Goal: Information Seeking & Learning: Find specific fact

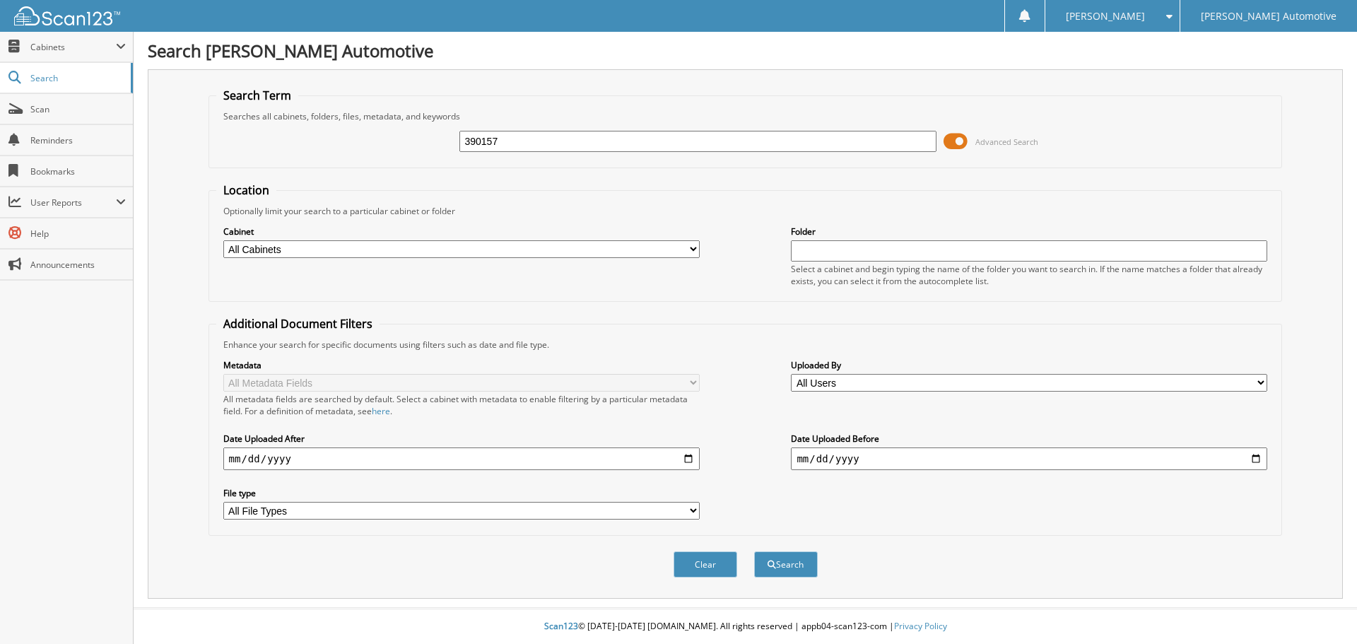
type input "390157"
click at [754, 551] on button "Search" at bounding box center [786, 564] width 64 height 26
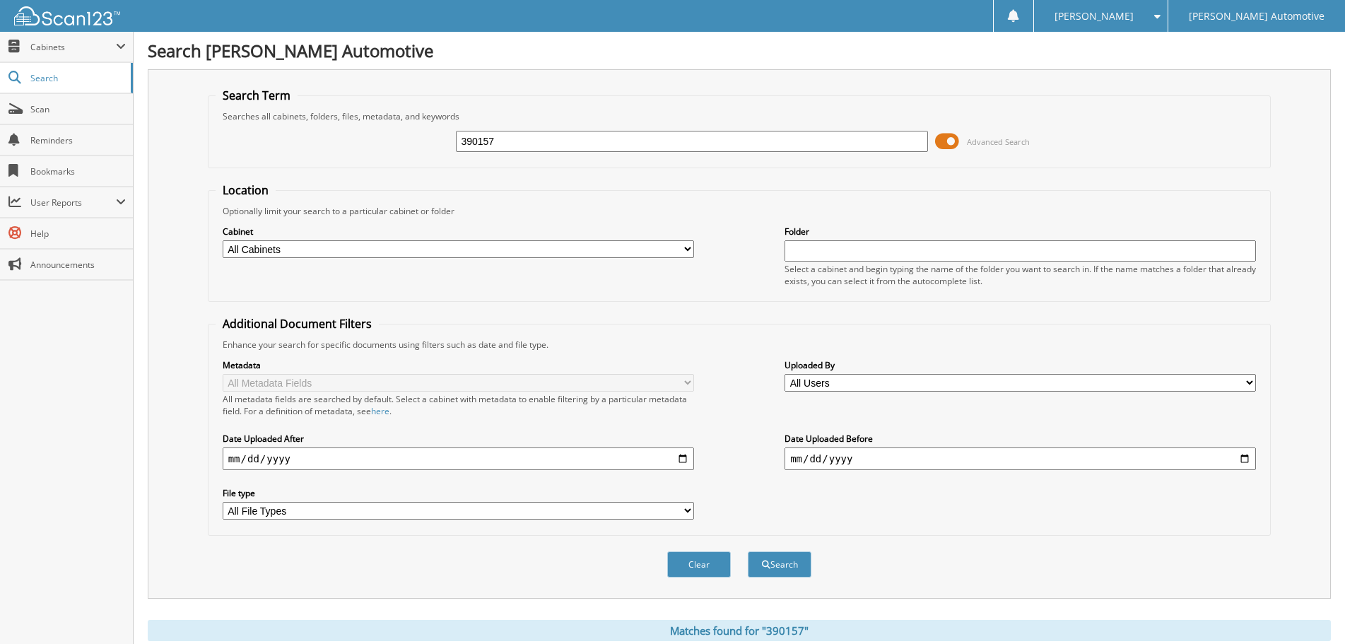
drag, startPoint x: 466, startPoint y: 136, endPoint x: 319, endPoint y: 136, distance: 146.2
click at [320, 136] on div "390157 Advanced Search" at bounding box center [739, 141] width 1048 height 38
paste input "478418"
type input "478418"
click at [747, 551] on button "Search" at bounding box center [779, 564] width 64 height 26
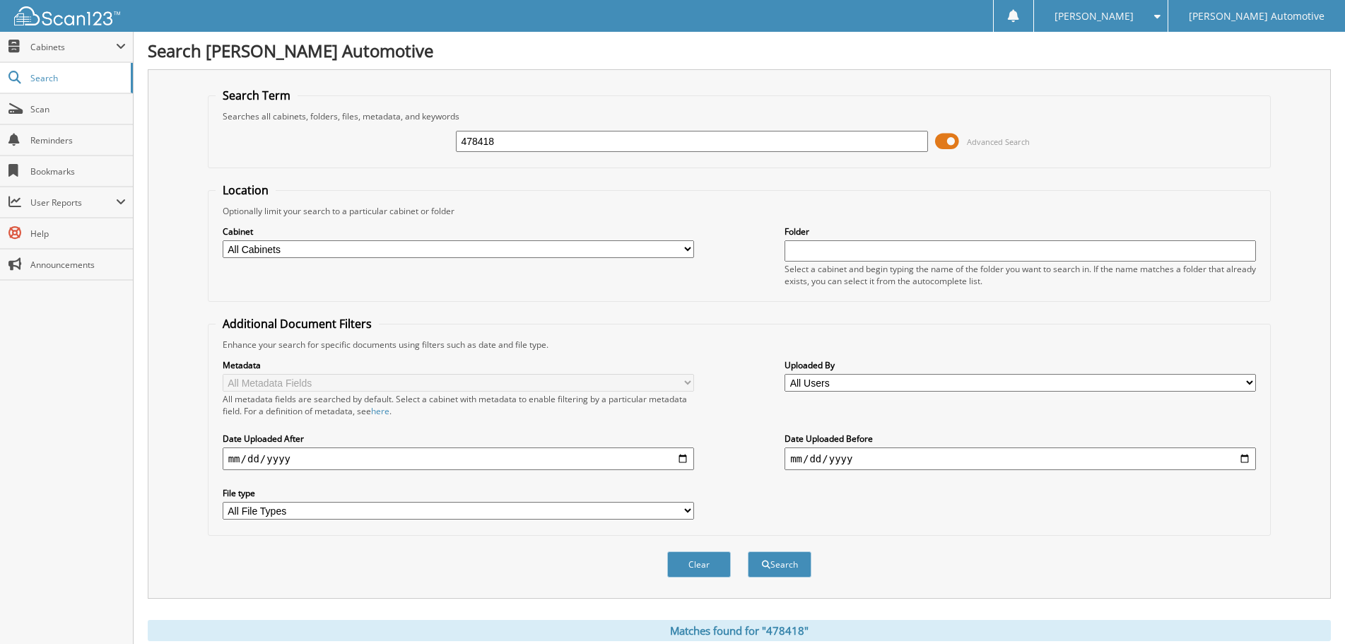
click at [601, 138] on input "478418" at bounding box center [691, 141] width 471 height 21
click at [599, 138] on input "478418" at bounding box center [691, 141] width 471 height 21
paste input "0"
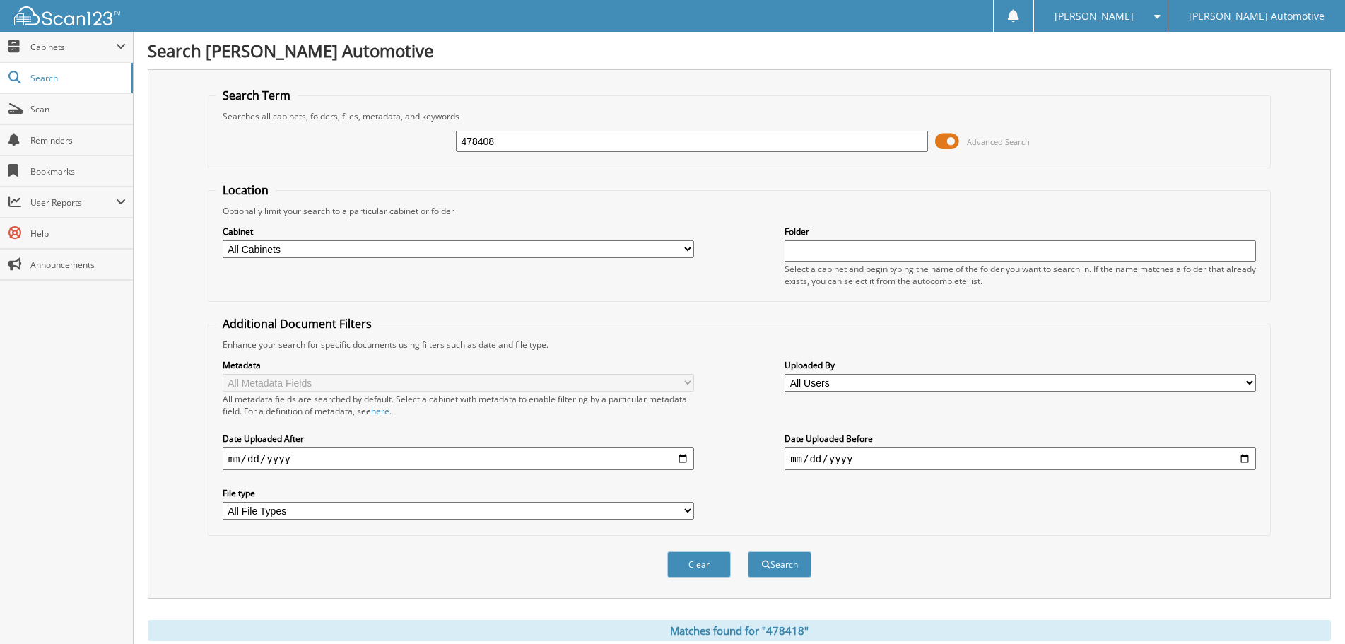
type input "478408"
click at [747, 551] on button "Search" at bounding box center [779, 564] width 64 height 26
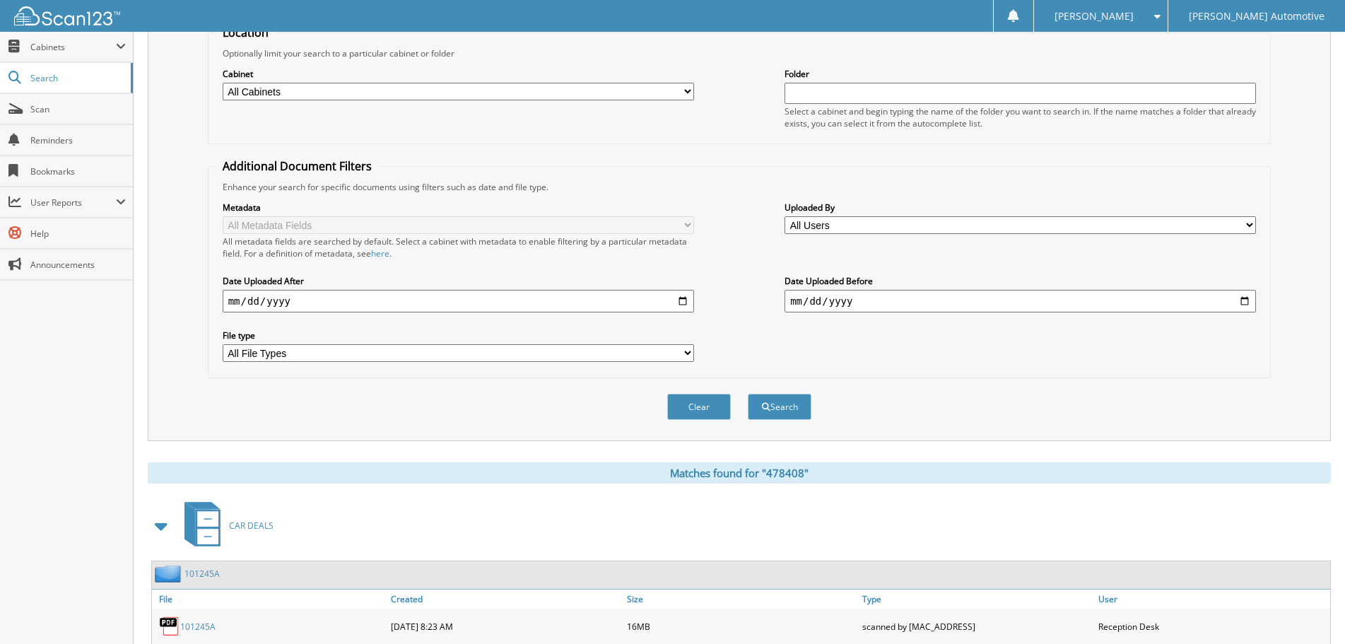
scroll to position [44, 0]
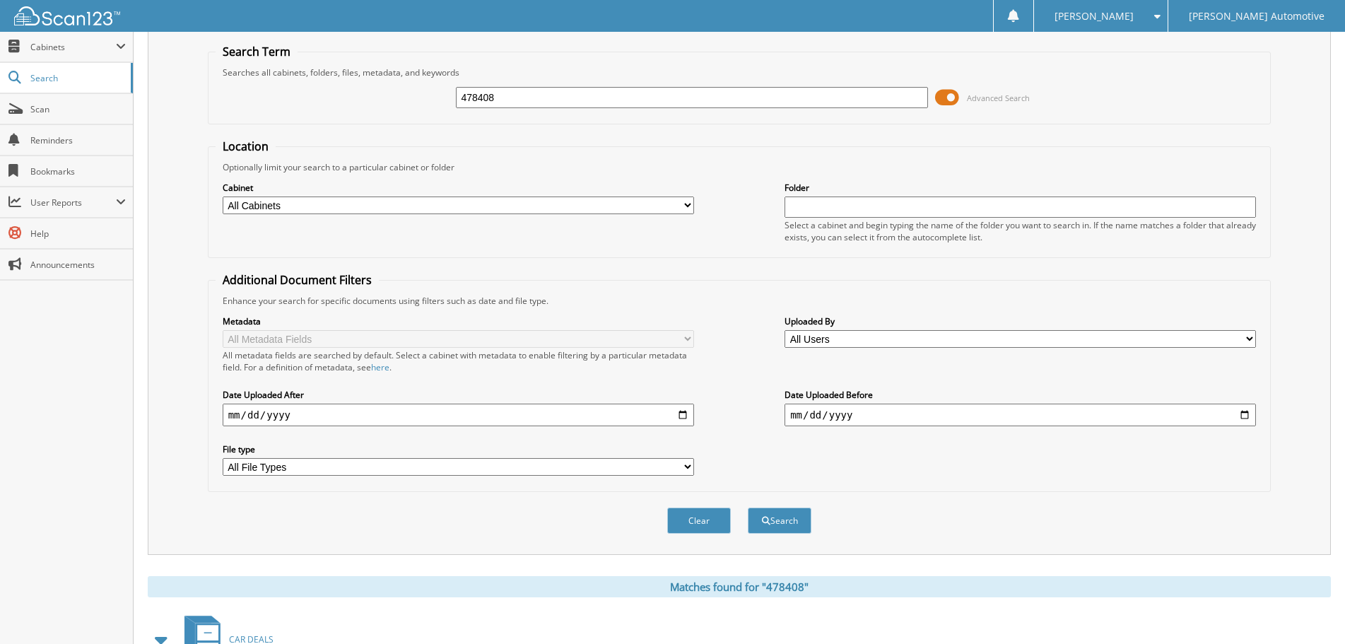
click at [526, 100] on input "478408" at bounding box center [691, 97] width 471 height 21
paste input "71"
type input "478471"
click at [747, 507] on button "Search" at bounding box center [779, 520] width 64 height 26
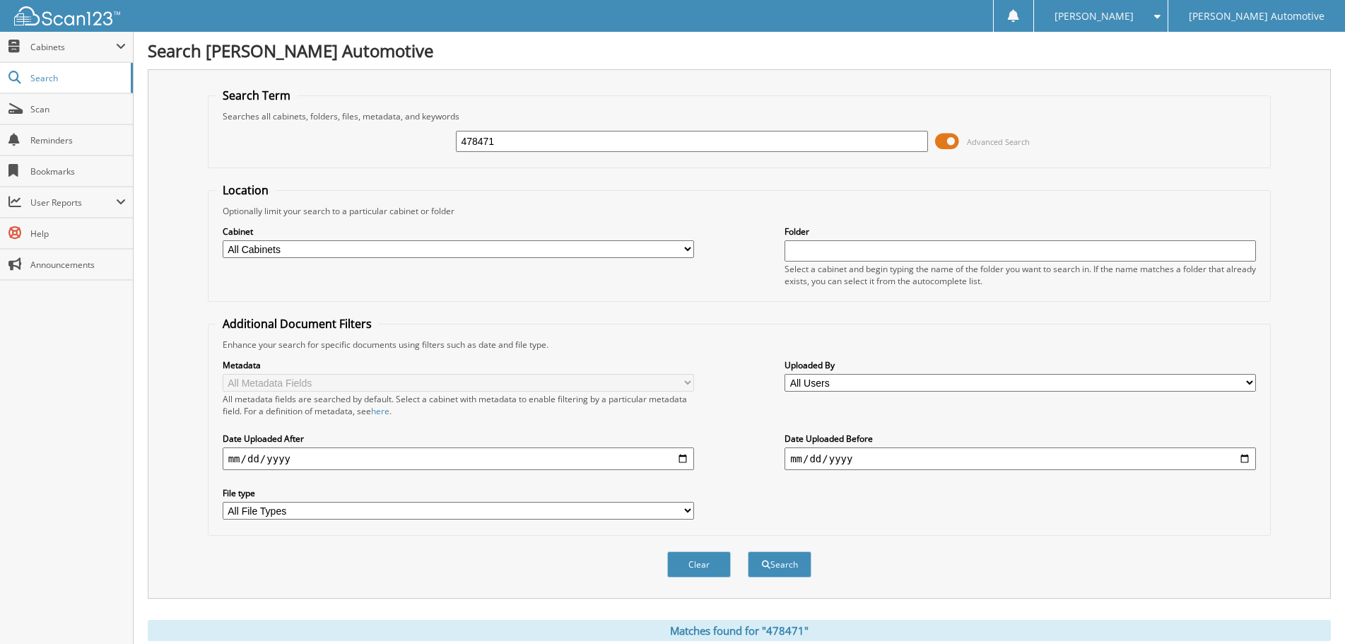
click at [627, 149] on input "478471" at bounding box center [691, 141] width 471 height 21
paste input "50136"
type input "450136"
click at [747, 551] on button "Search" at bounding box center [779, 564] width 64 height 26
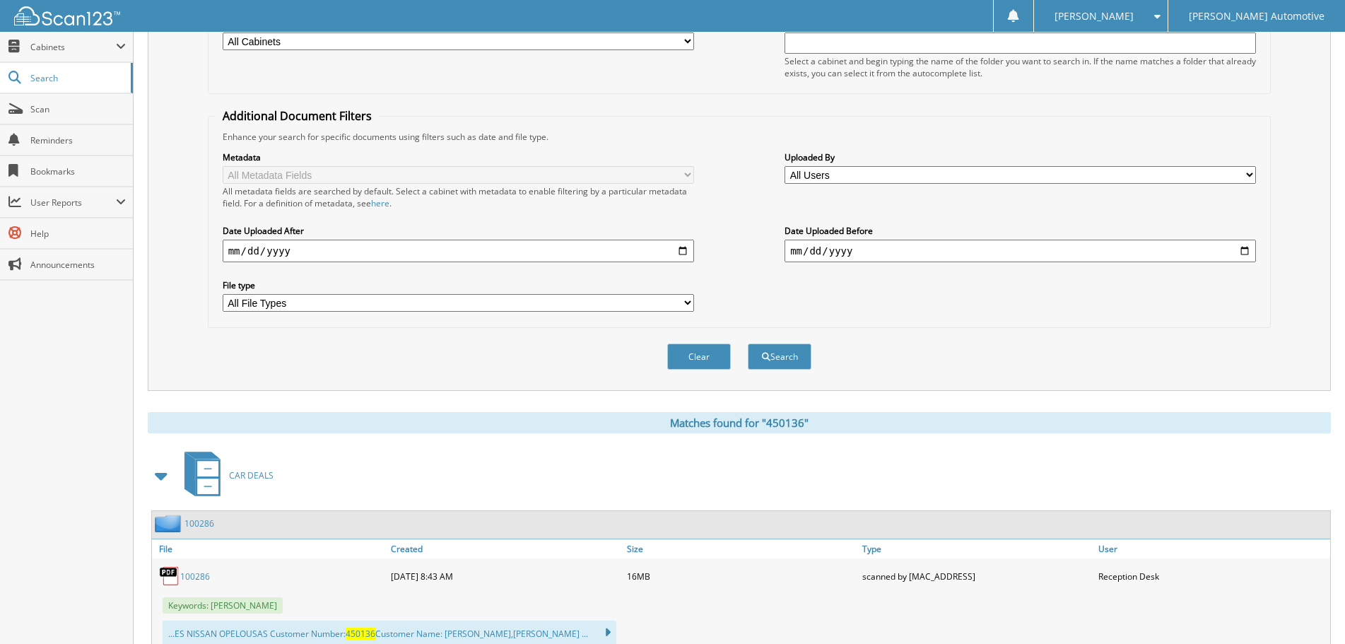
scroll to position [71, 0]
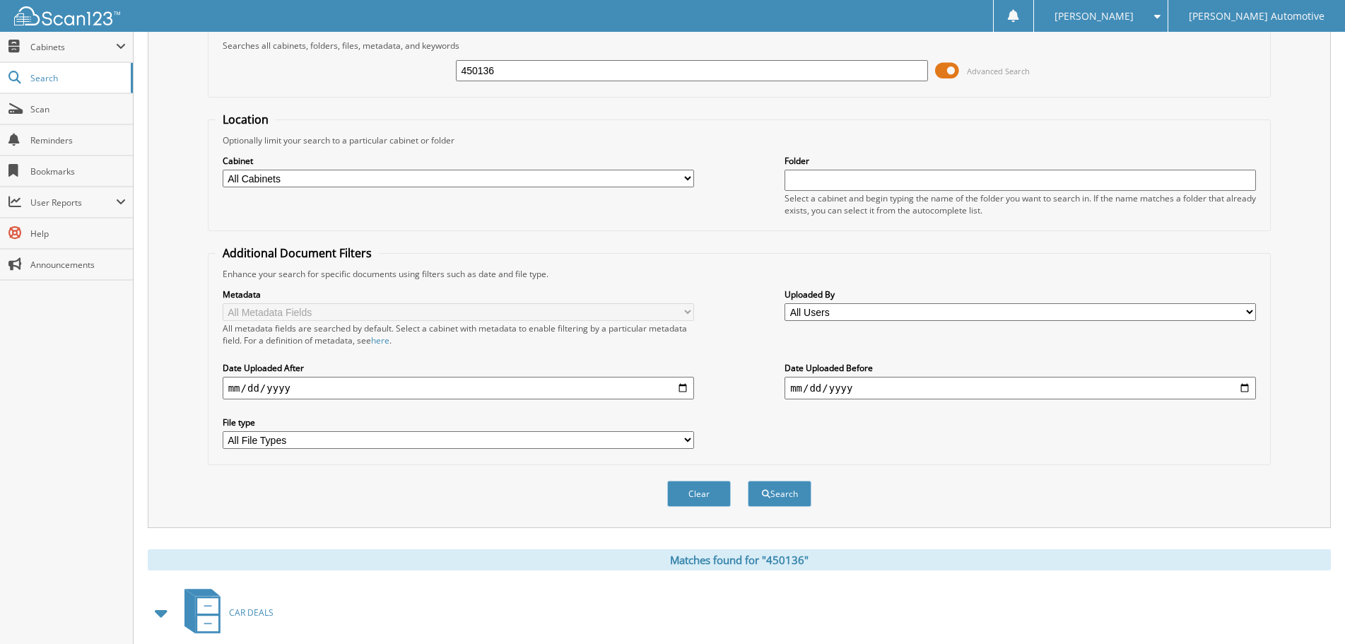
click at [628, 68] on input "450136" at bounding box center [691, 70] width 471 height 21
paste input "72587"
type input "472587"
click at [747, 480] on button "Search" at bounding box center [779, 493] width 64 height 26
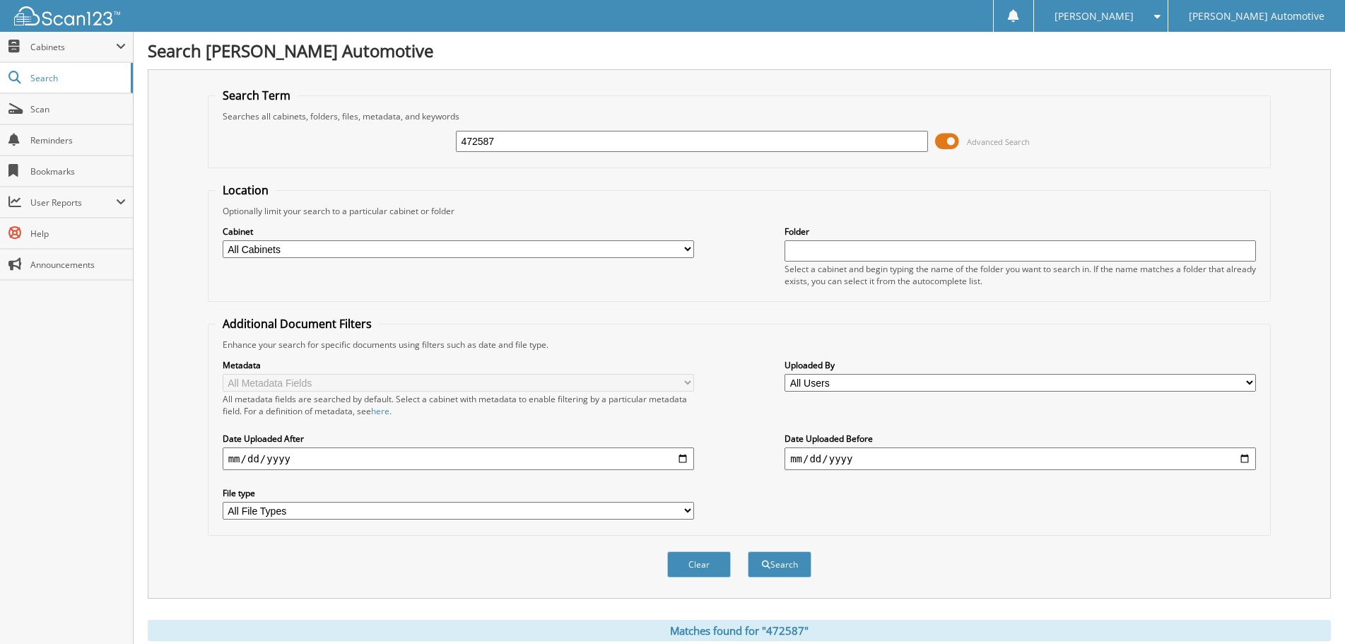
click at [541, 136] on input "472587" at bounding box center [691, 141] width 471 height 21
click at [538, 136] on input "472587" at bounding box center [691, 141] width 471 height 21
paste input "478485"
drag, startPoint x: 533, startPoint y: 139, endPoint x: 292, endPoint y: 147, distance: 241.0
click at [313, 146] on div "472587478485 Advanced Search" at bounding box center [739, 141] width 1048 height 38
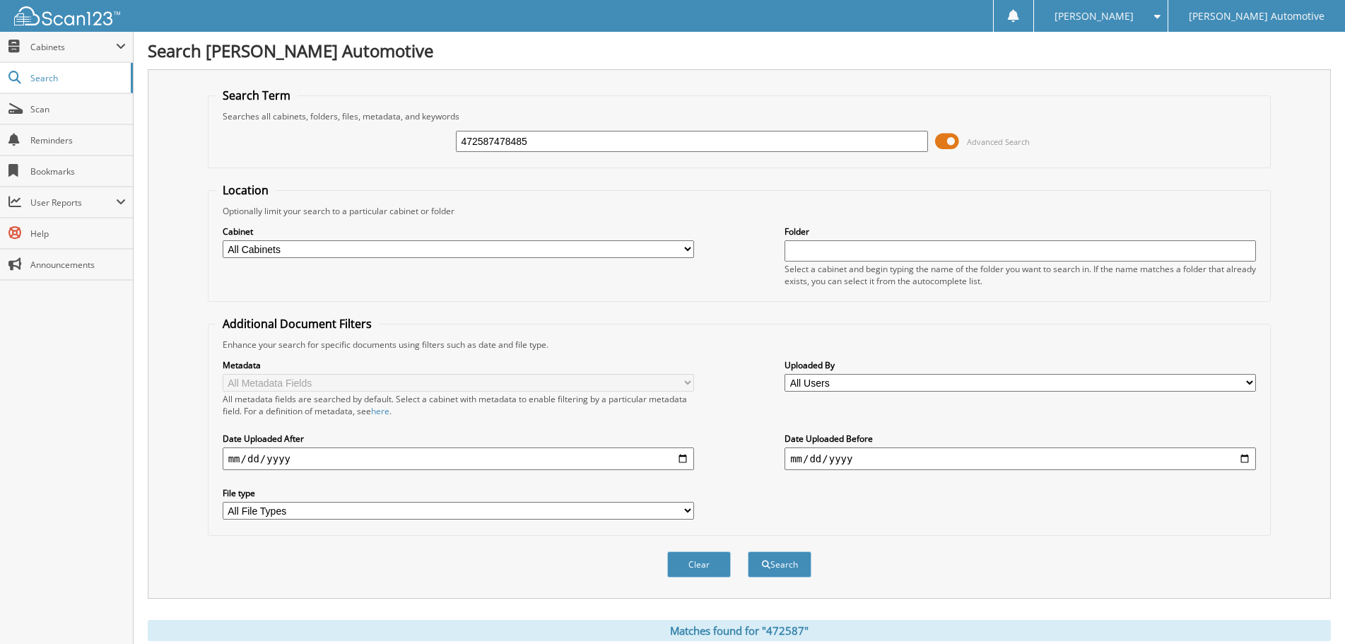
paste input "text"
type input "478485"
click at [747, 551] on button "Search" at bounding box center [779, 564] width 64 height 26
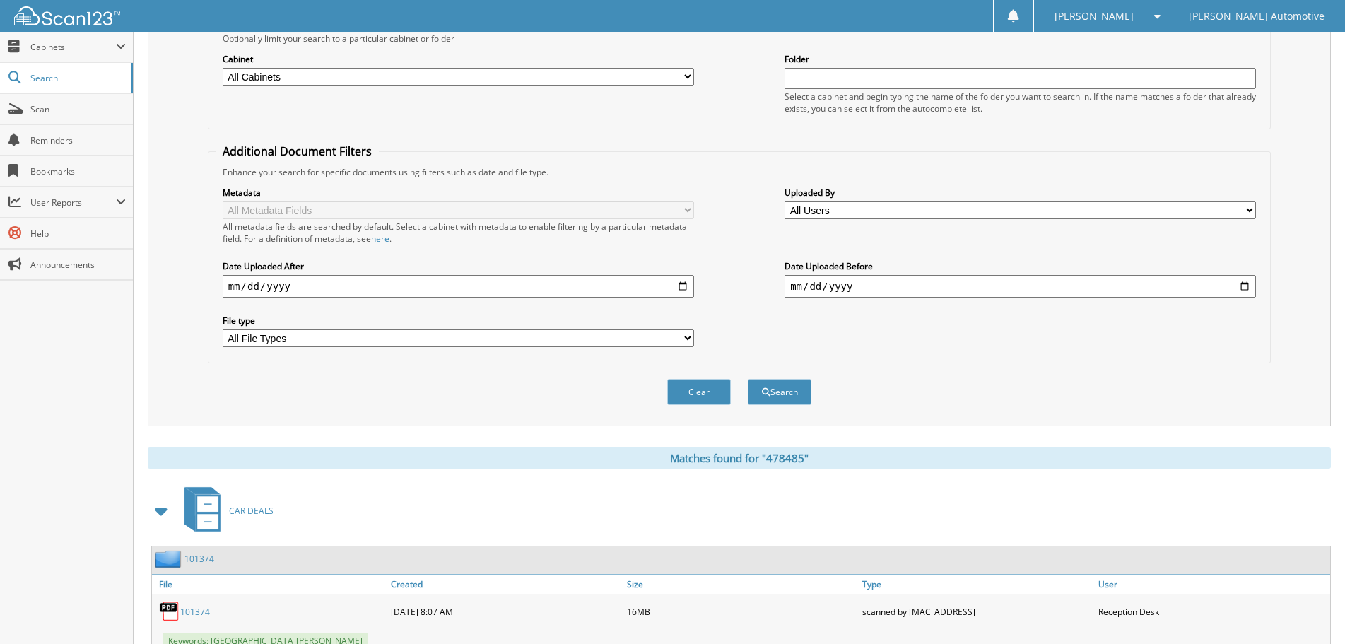
scroll to position [71, 0]
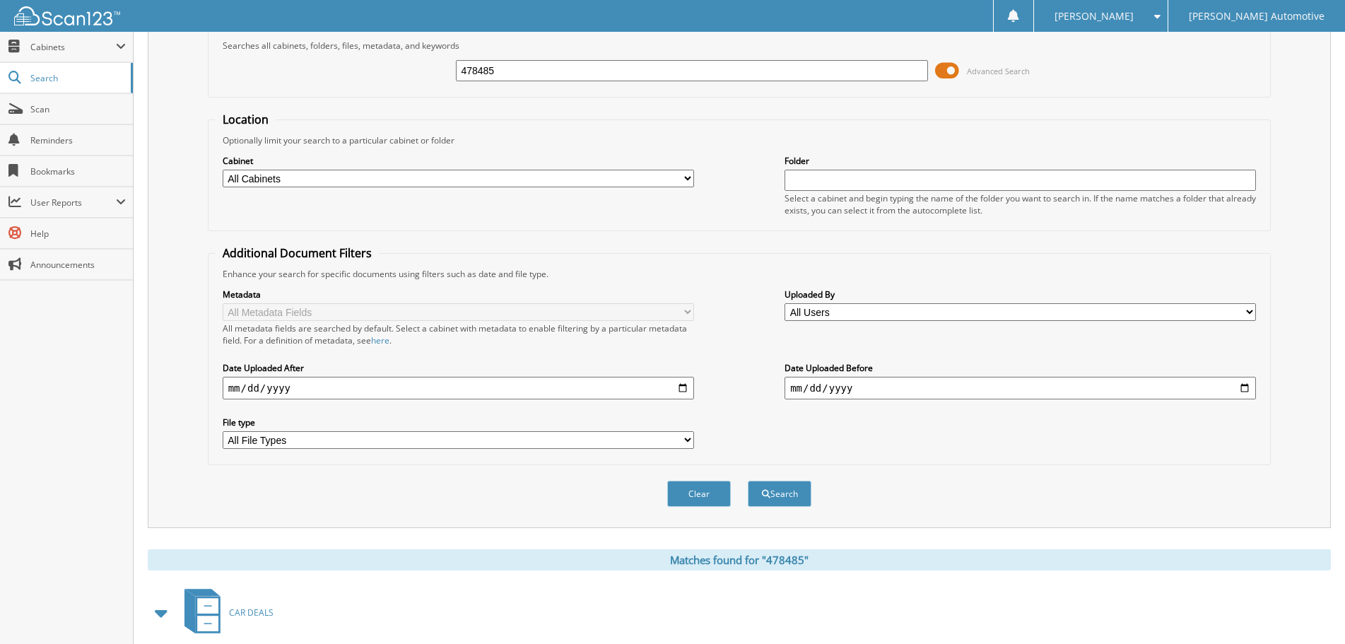
drag, startPoint x: 471, startPoint y: 57, endPoint x: 387, endPoint y: 58, distance: 83.4
click at [387, 58] on div "478485 Advanced Search" at bounding box center [739, 71] width 1048 height 38
drag, startPoint x: 507, startPoint y: 74, endPoint x: 436, endPoint y: 73, distance: 71.4
click at [436, 73] on div "478485 Advanced Search" at bounding box center [739, 71] width 1048 height 38
paste input "6998"
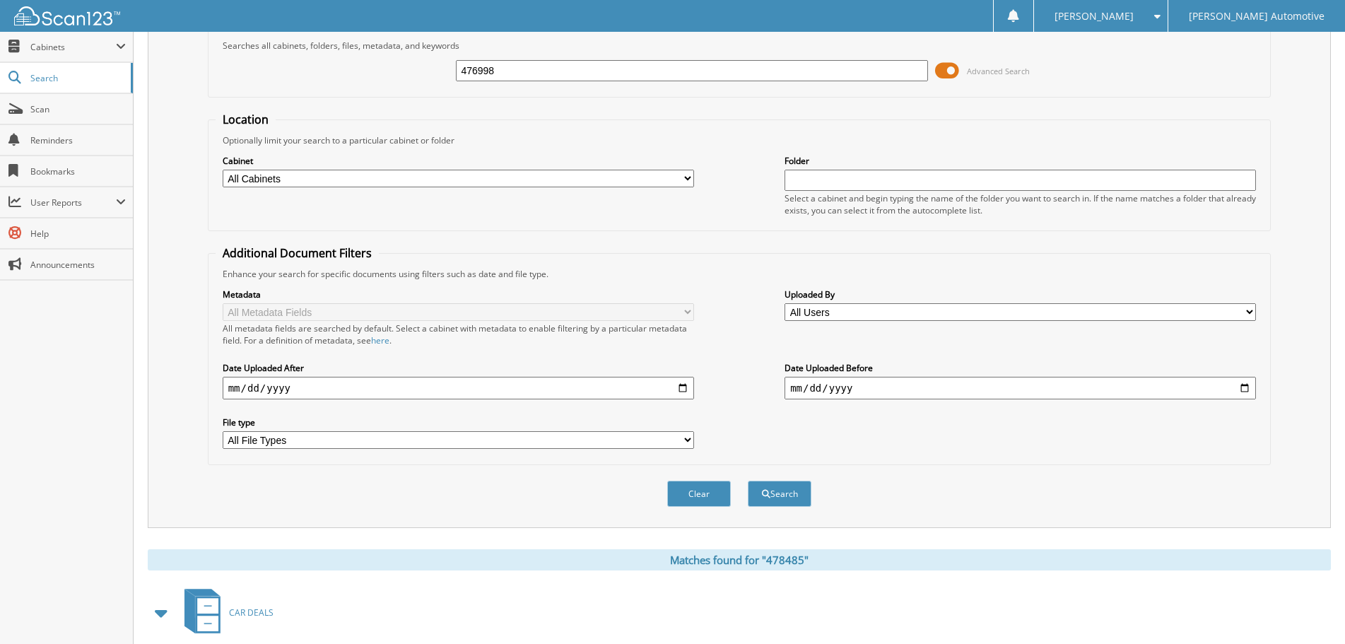
type input "476998"
click at [747, 480] on button "Search" at bounding box center [779, 493] width 64 height 26
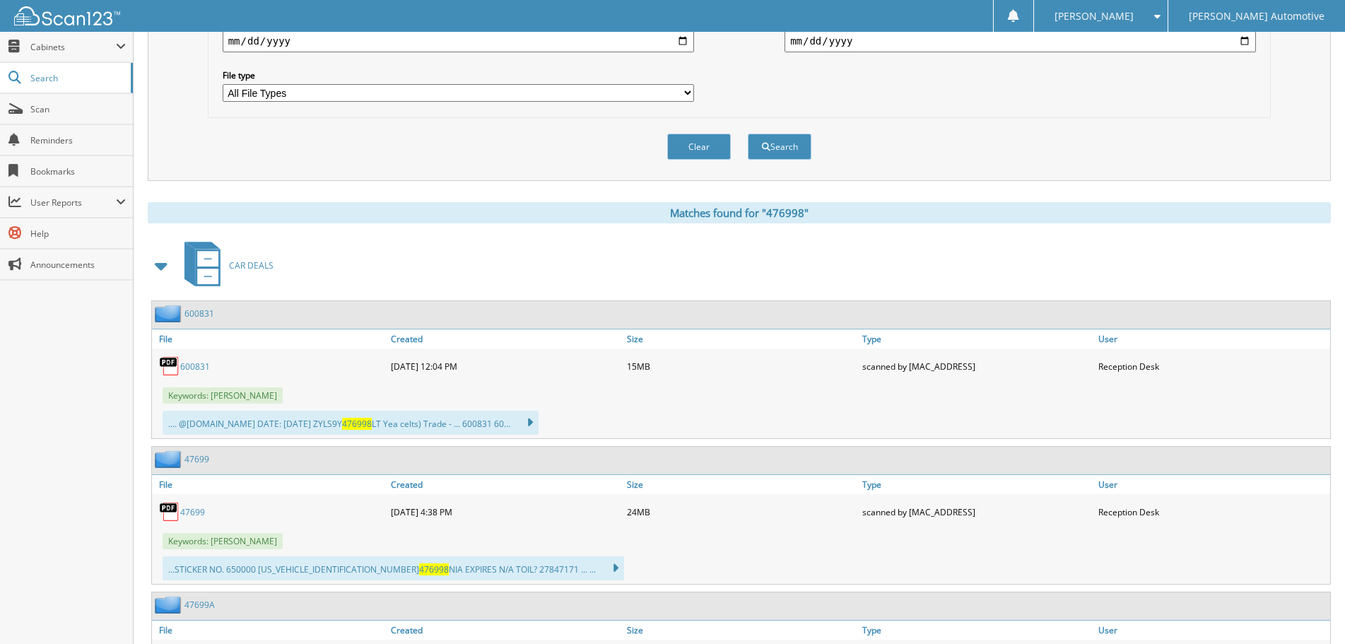
scroll to position [424, 0]
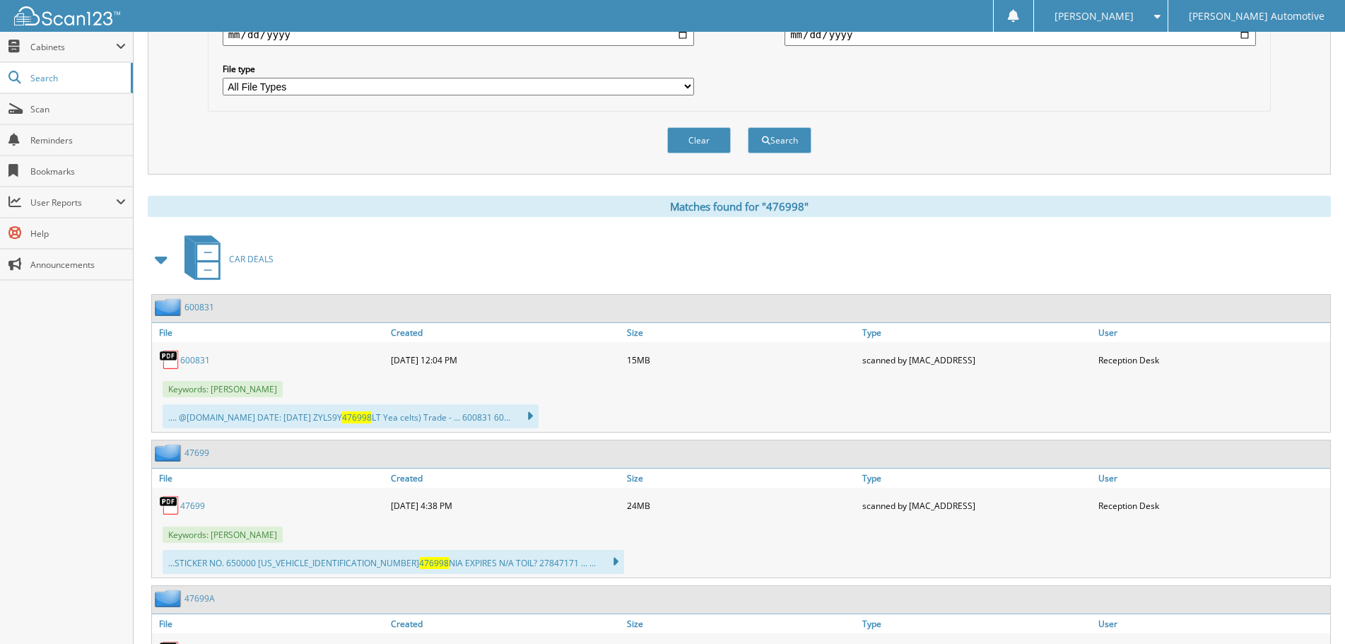
click at [198, 362] on link "600831" at bounding box center [195, 360] width 30 height 12
click at [797, 392] on div "Keywords: NIEMISTO, ERIC" at bounding box center [741, 388] width 1178 height 23
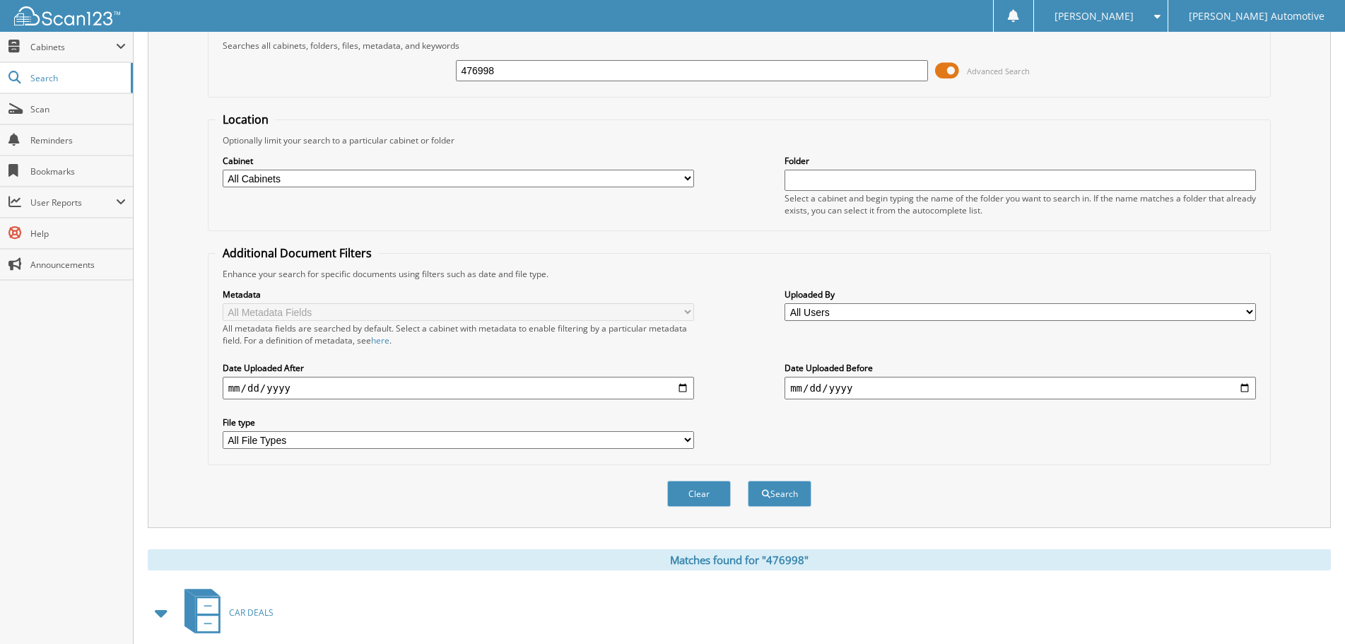
scroll to position [0, 0]
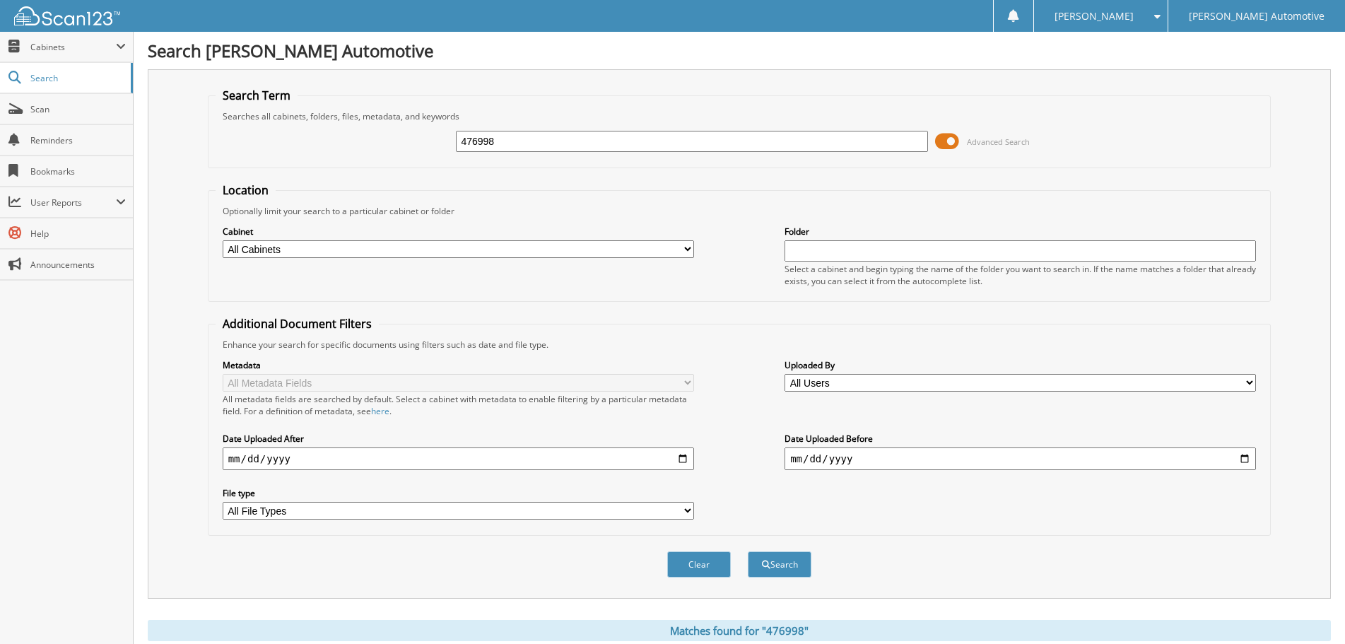
click at [533, 144] on input "476998" at bounding box center [691, 141] width 471 height 21
paste input "36537"
type input "36537"
click at [747, 551] on button "Search" at bounding box center [779, 564] width 64 height 26
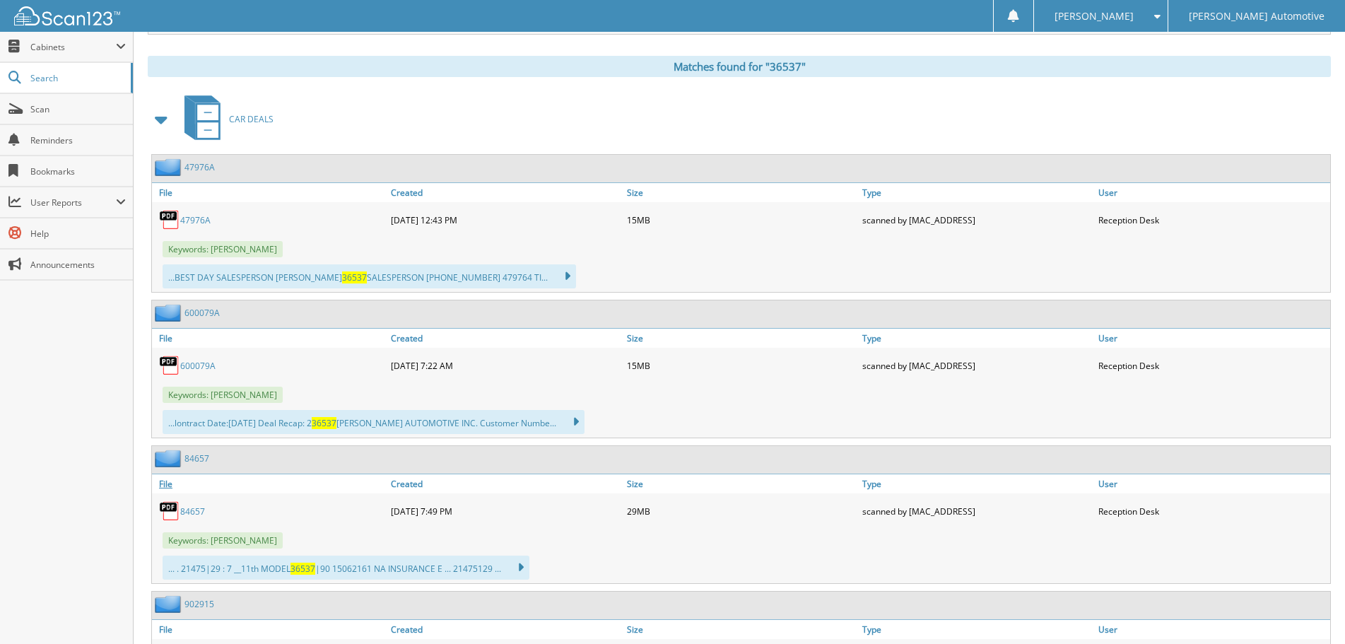
scroll to position [424, 0]
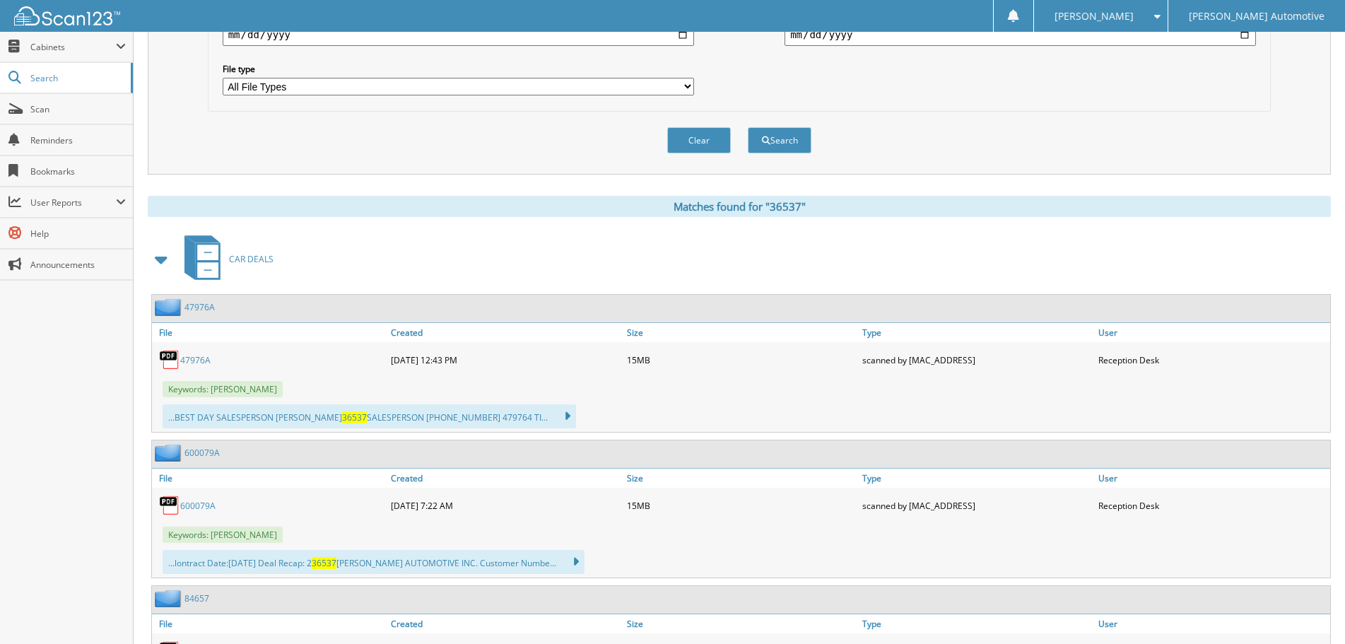
click at [158, 260] on span at bounding box center [162, 259] width 20 height 25
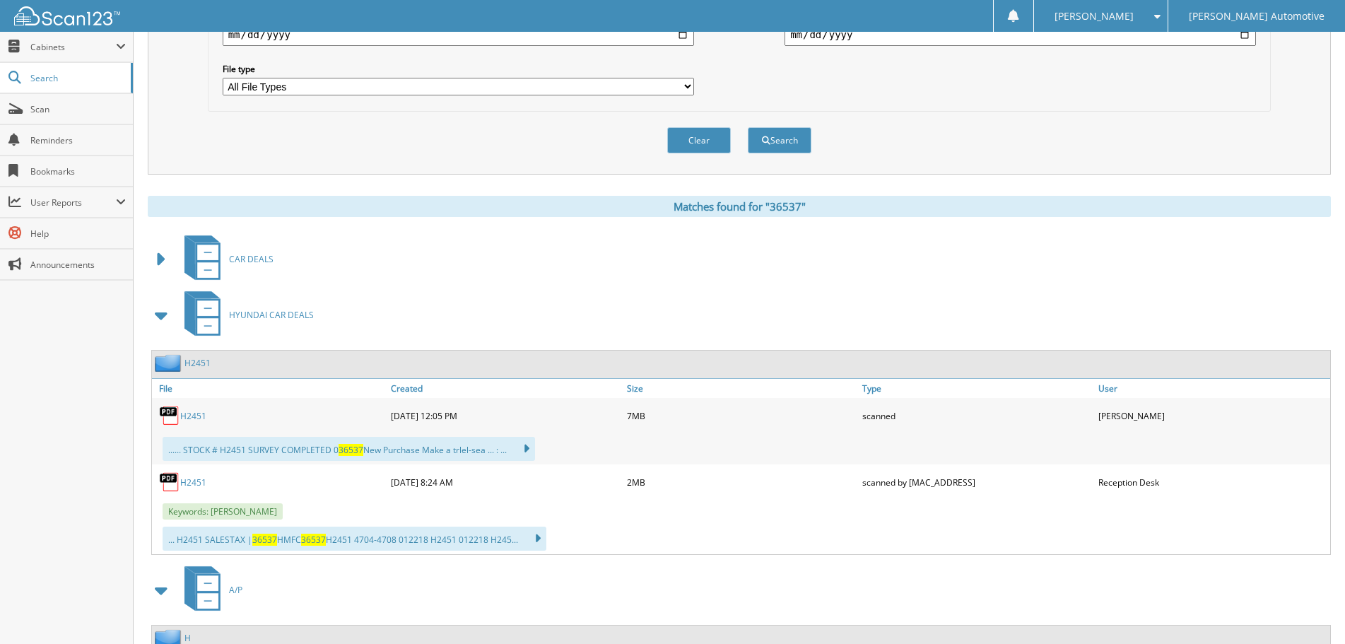
click at [196, 418] on link "H2451" at bounding box center [193, 416] width 26 height 12
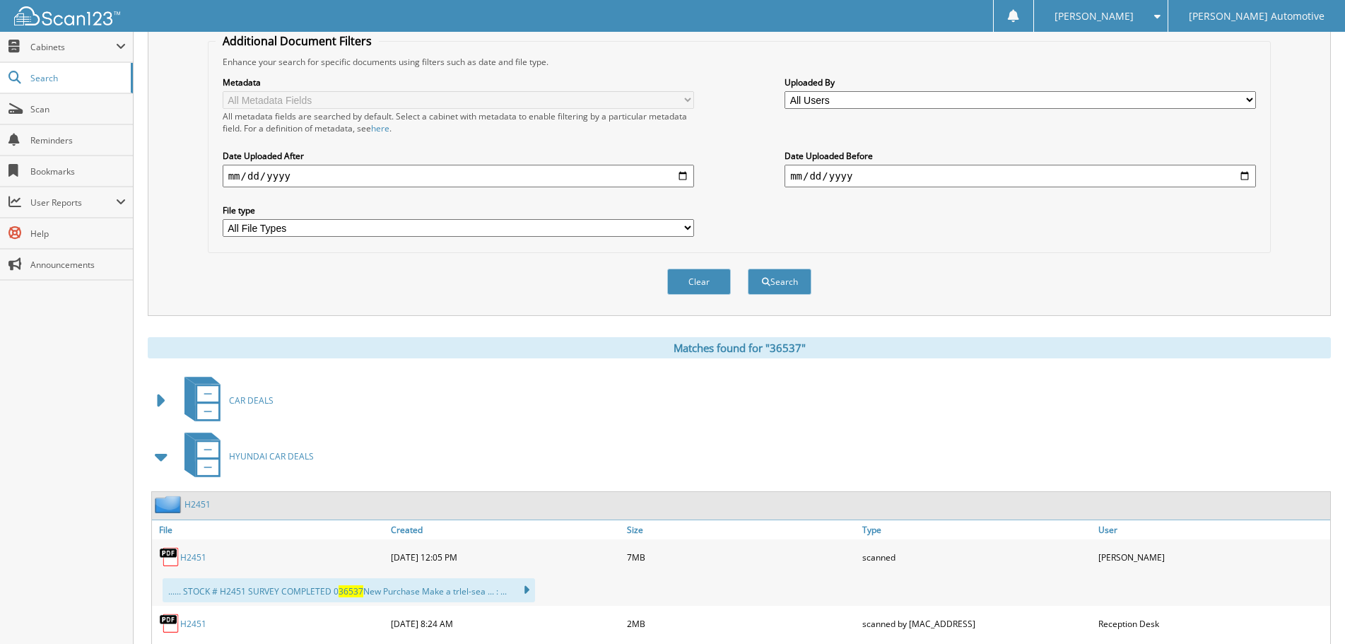
scroll to position [71, 0]
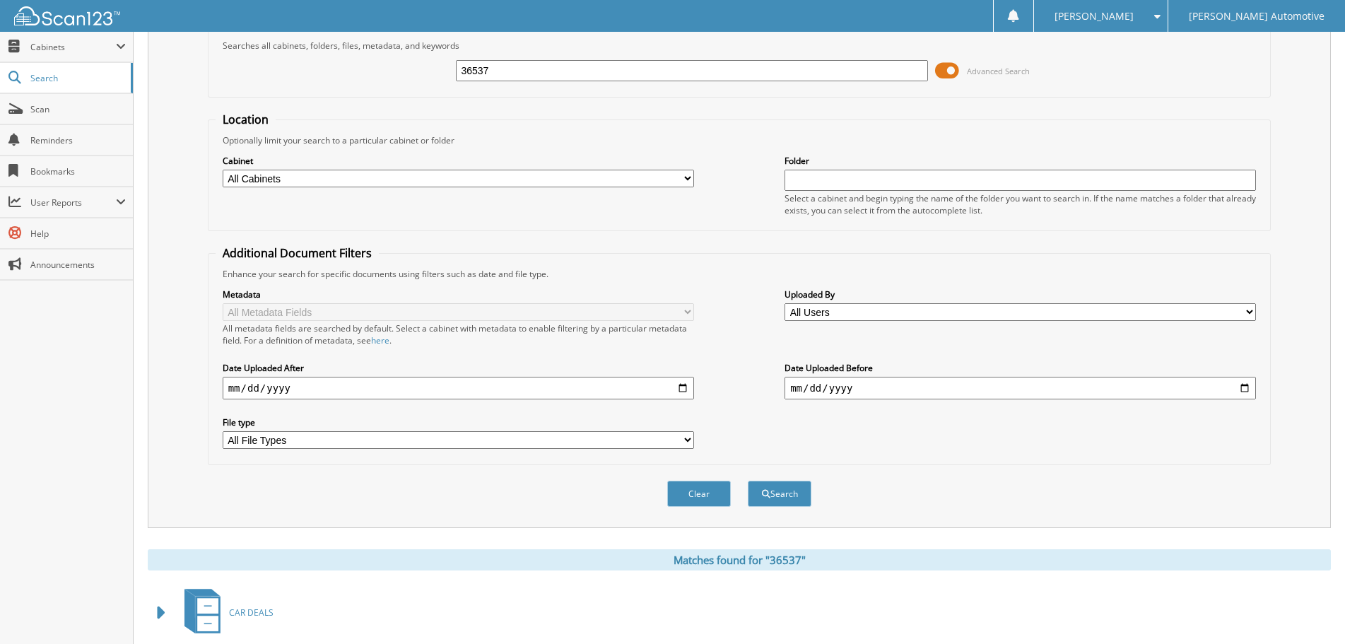
click at [542, 72] on input "36537" at bounding box center [691, 70] width 471 height 21
paste input "4"
type input "36534"
click at [747, 480] on button "Search" at bounding box center [779, 493] width 64 height 26
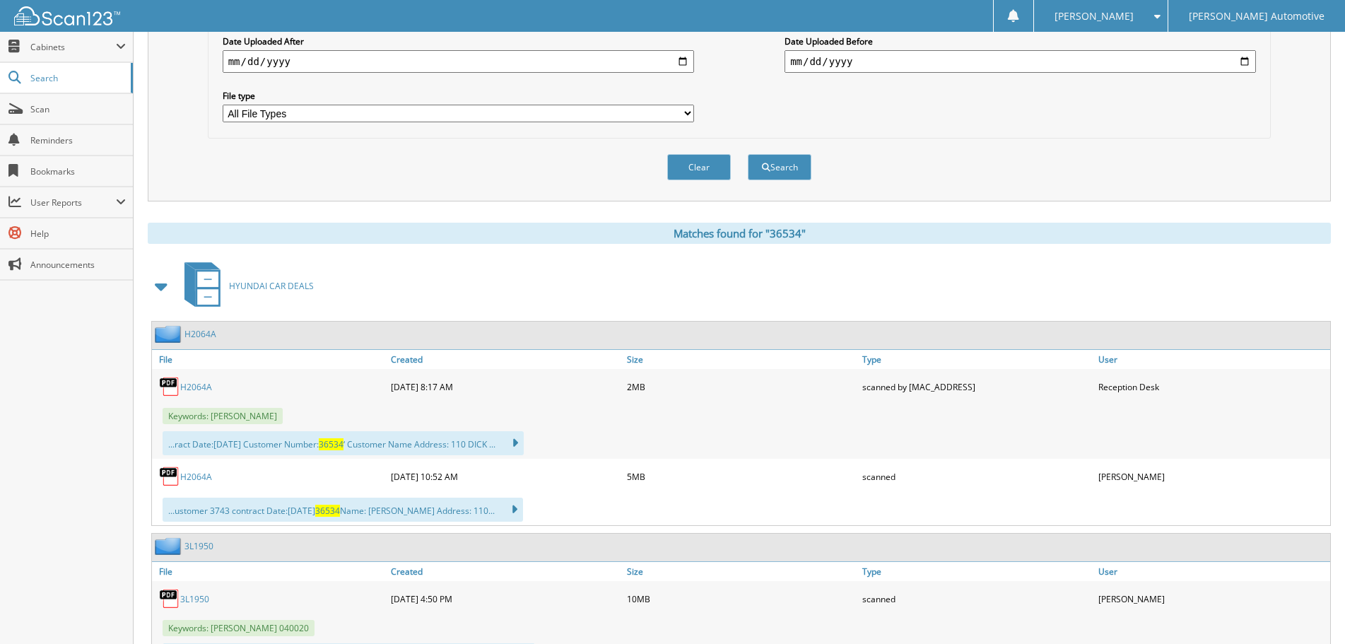
scroll to position [424, 0]
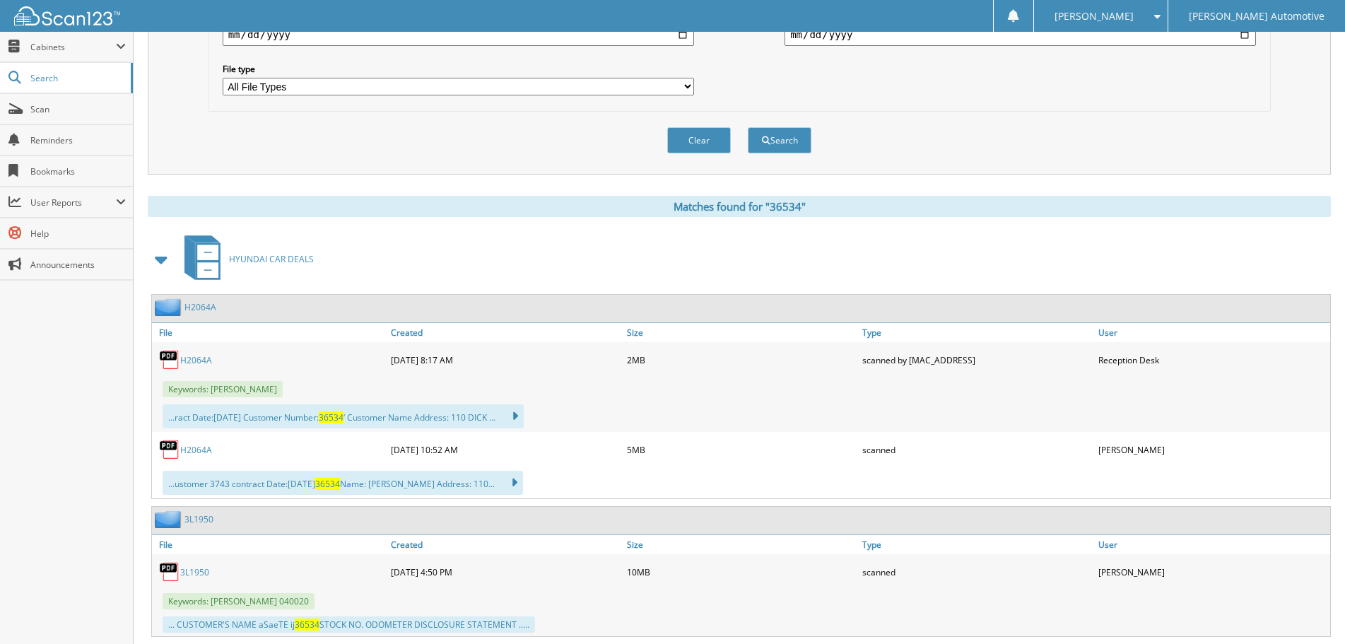
click at [201, 454] on link "H2064A" at bounding box center [196, 450] width 32 height 12
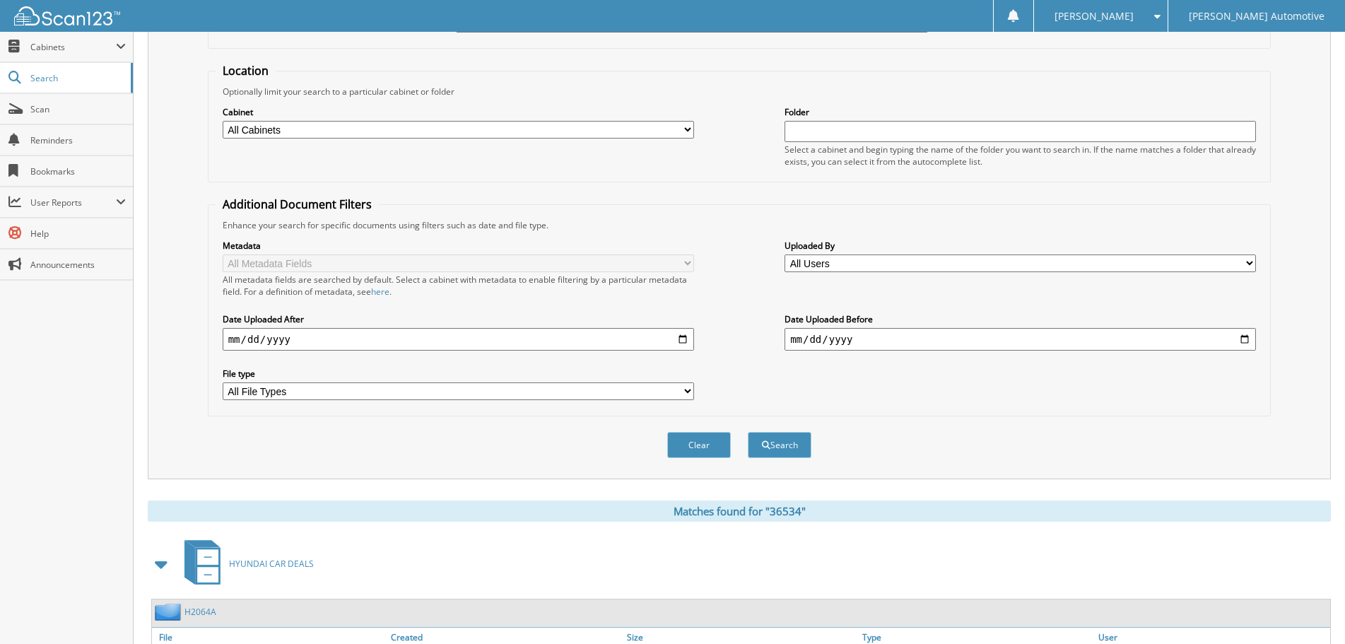
scroll to position [0, 0]
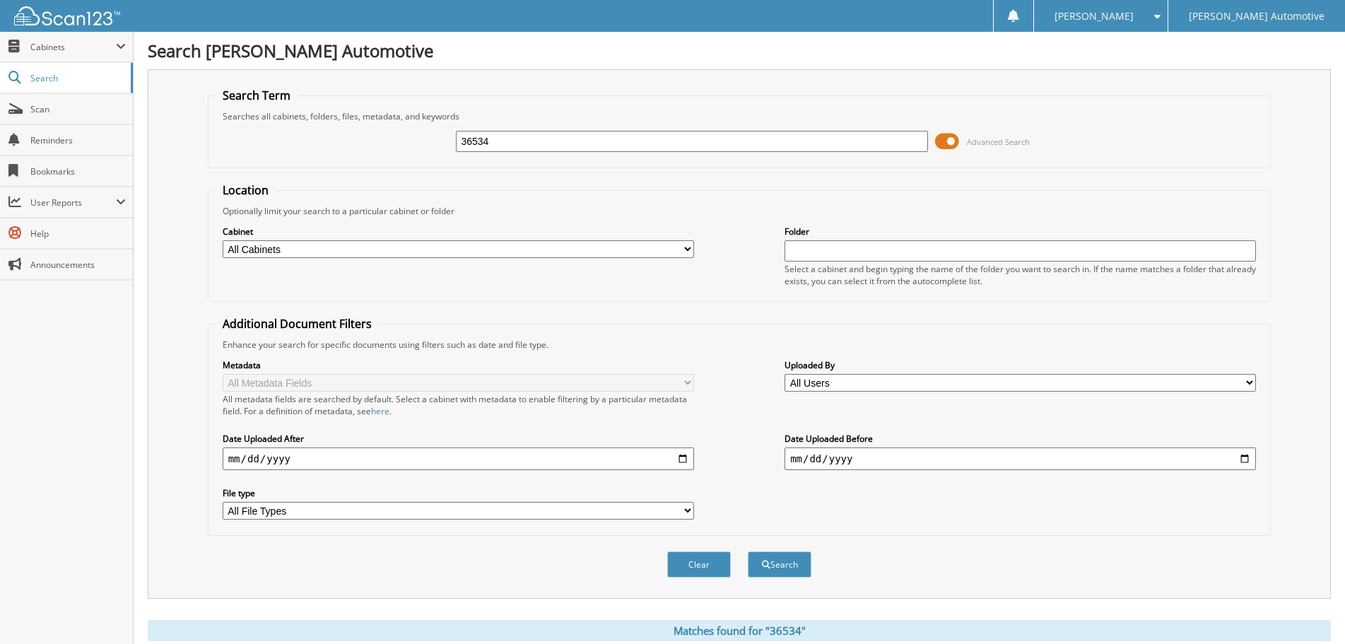
click at [589, 132] on input "36534" at bounding box center [691, 141] width 471 height 21
click at [587, 132] on input "36534" at bounding box center [691, 141] width 471 height 21
paste input "90"
type input "36590"
click at [747, 551] on button "Search" at bounding box center [779, 564] width 64 height 26
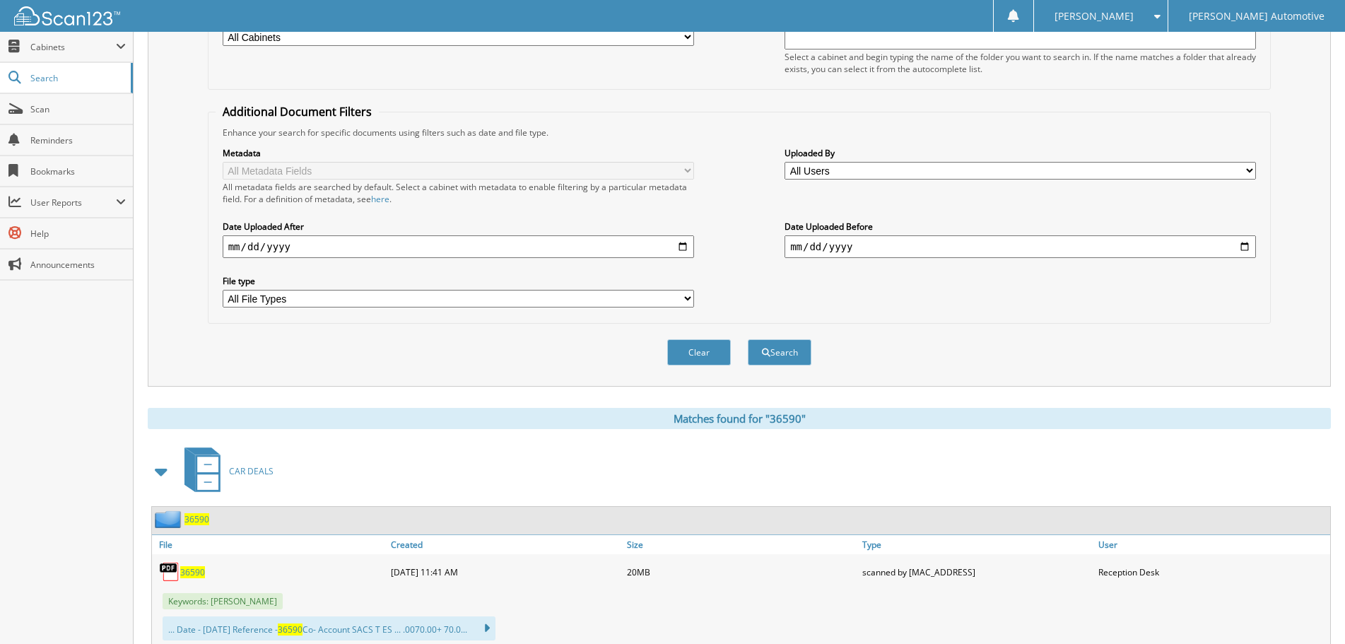
scroll to position [424, 0]
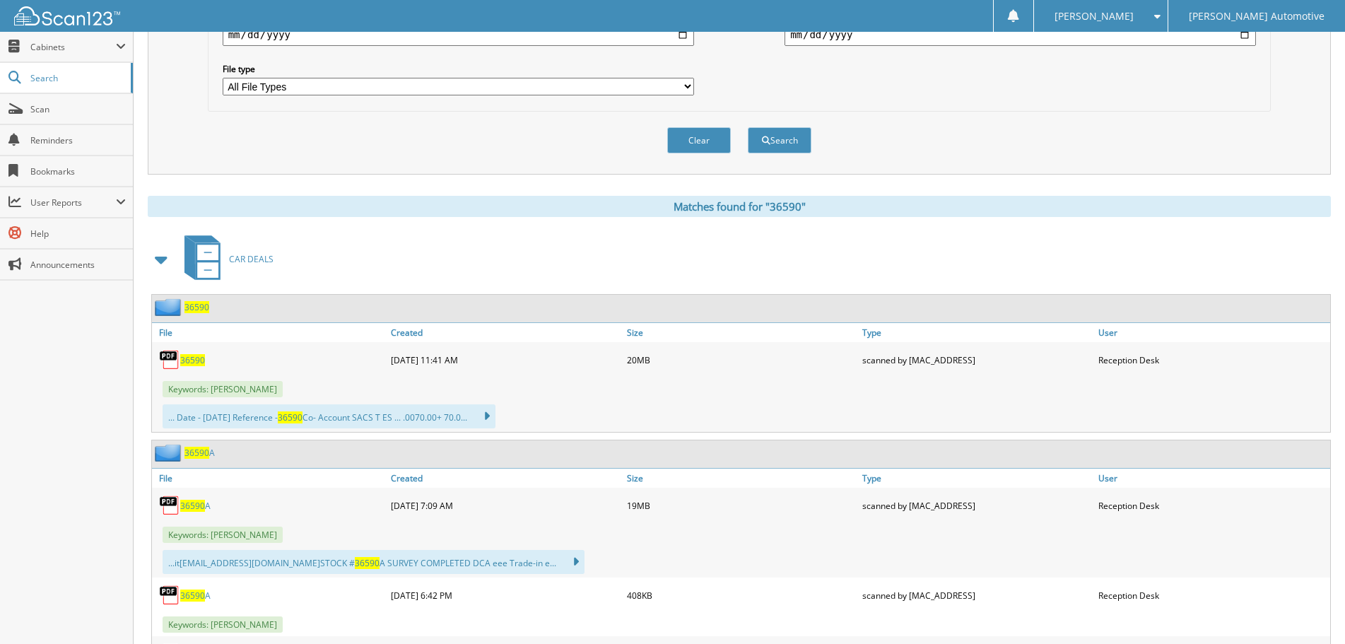
click at [156, 253] on span at bounding box center [162, 259] width 20 height 25
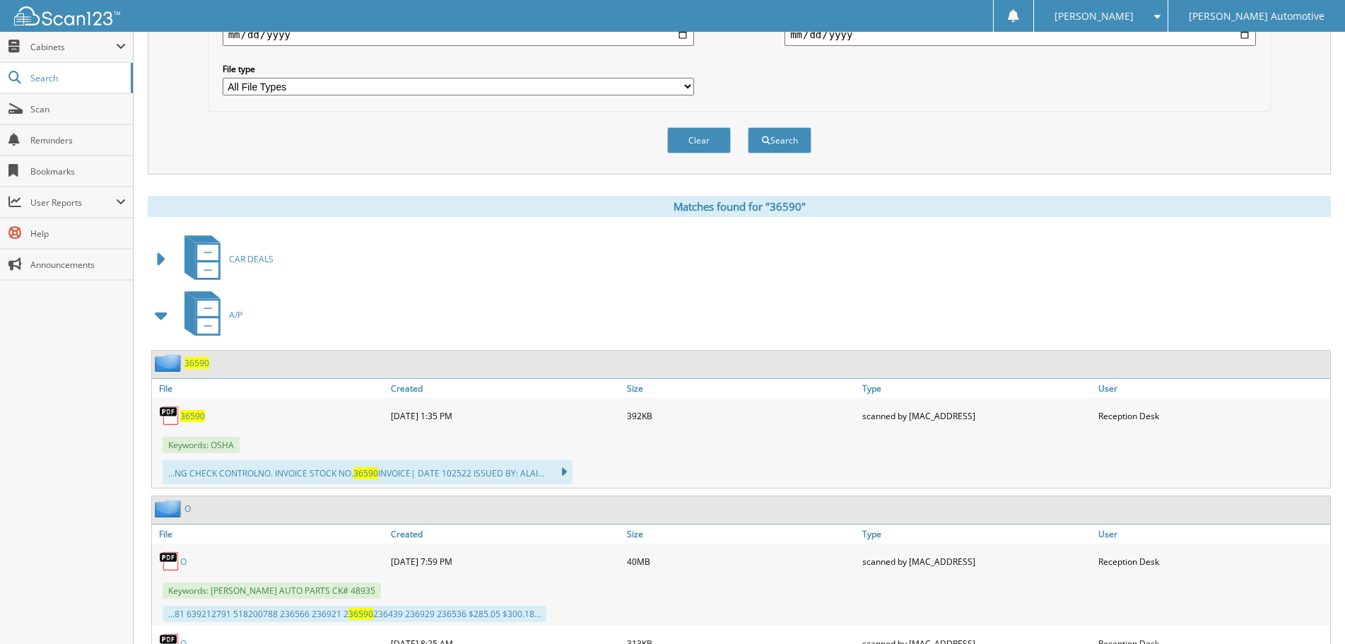
click at [162, 314] on span at bounding box center [162, 314] width 20 height 25
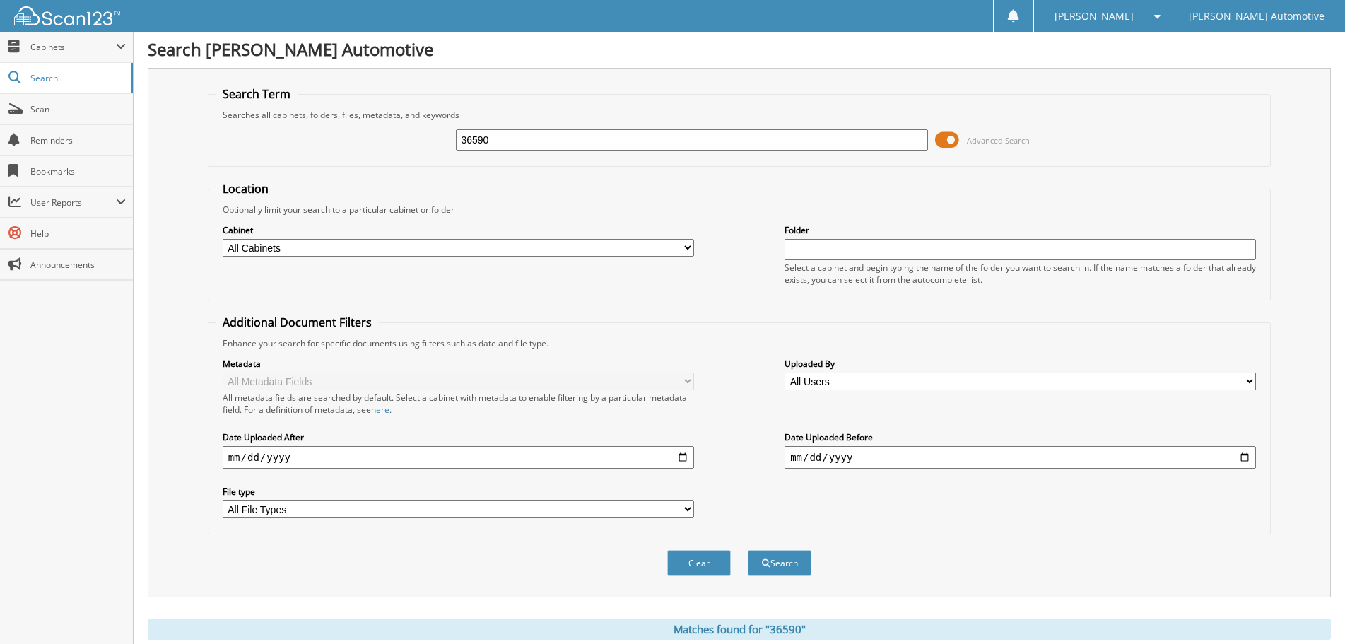
scroll to position [0, 0]
click at [533, 138] on input "36590" at bounding box center [691, 141] width 471 height 21
paste input "448"
type input "36448"
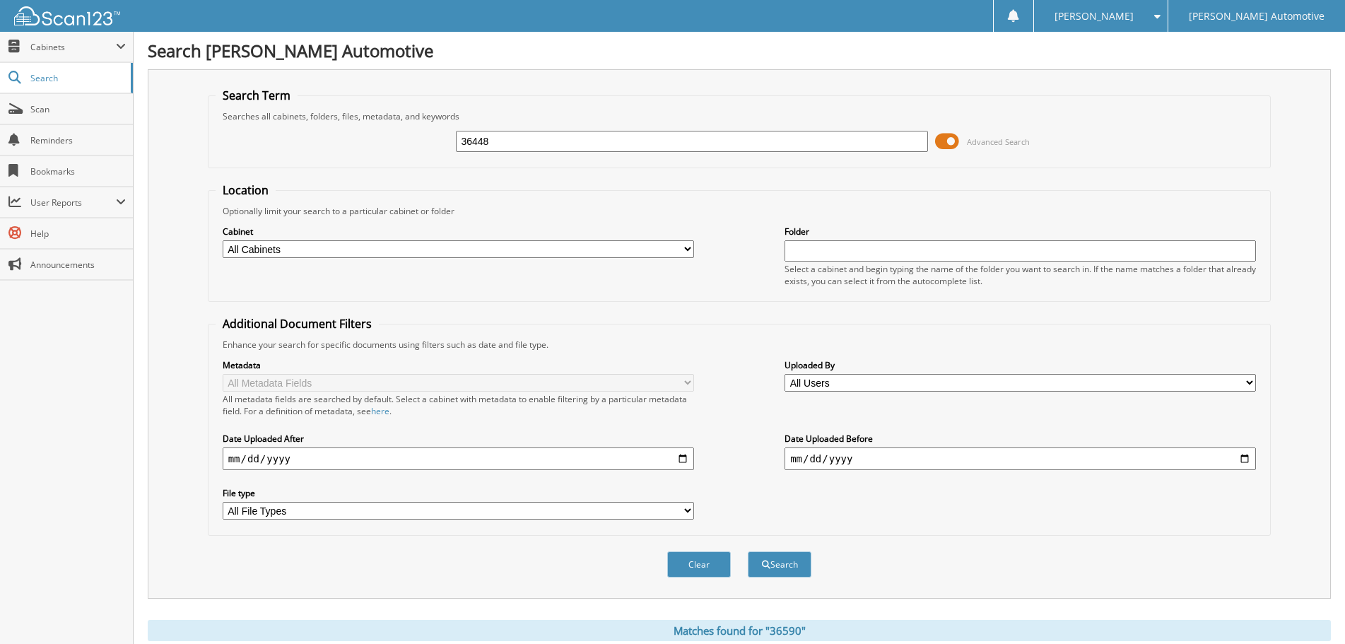
click at [747, 551] on button "Search" at bounding box center [779, 564] width 64 height 26
drag, startPoint x: 568, startPoint y: 138, endPoint x: 175, endPoint y: 218, distance: 401.5
click at [210, 206] on form "Search Term Searches all cabinets, folders, files, metadata, and keywords 36448…" at bounding box center [739, 340] width 1063 height 505
paste input "523"
type input "36523"
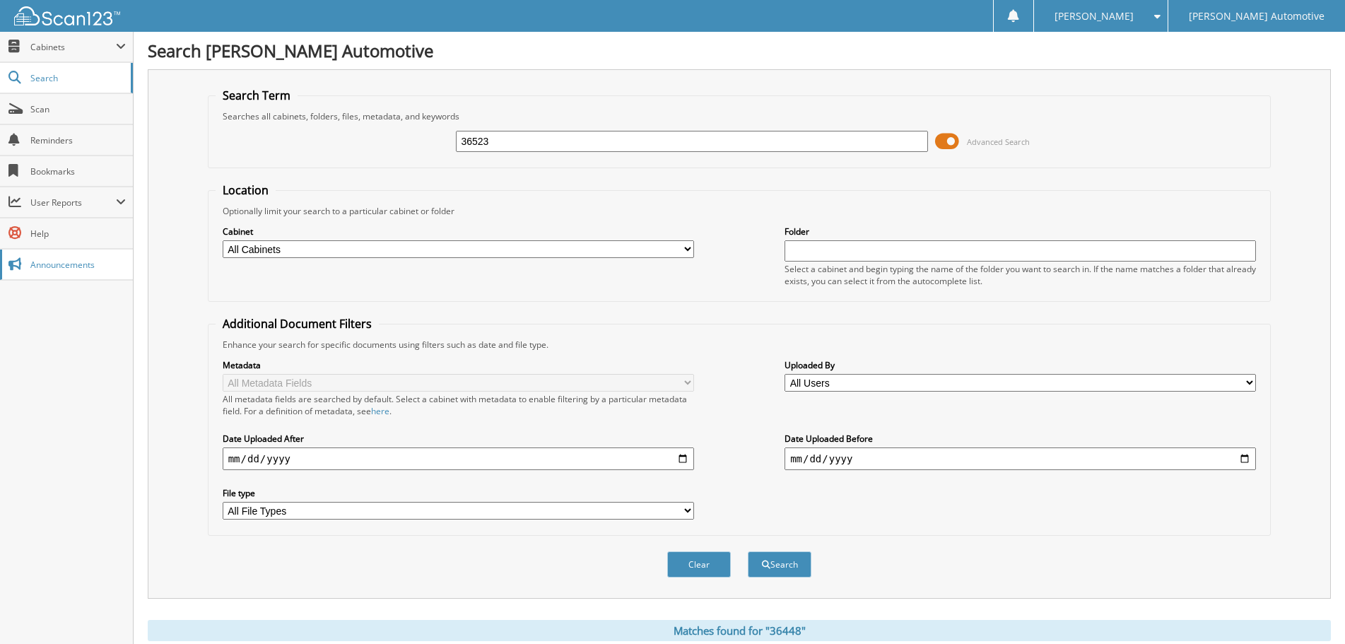
click at [747, 551] on button "Search" at bounding box center [779, 564] width 64 height 26
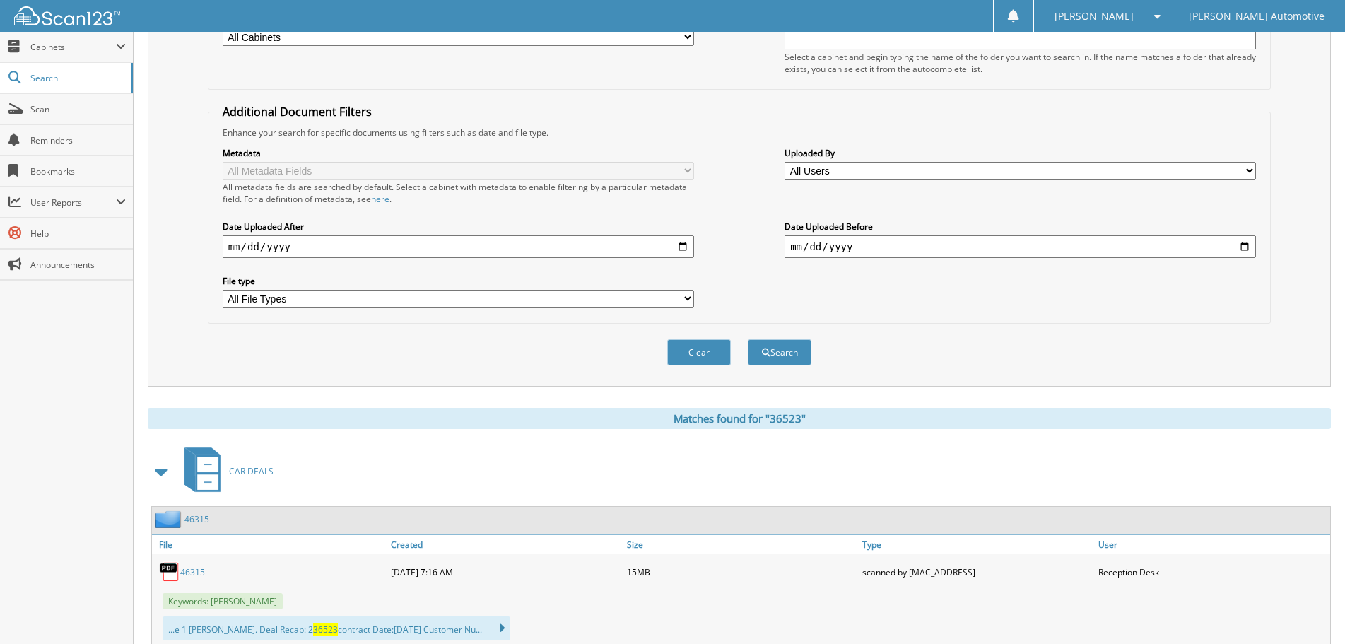
click at [165, 476] on span at bounding box center [162, 471] width 20 height 25
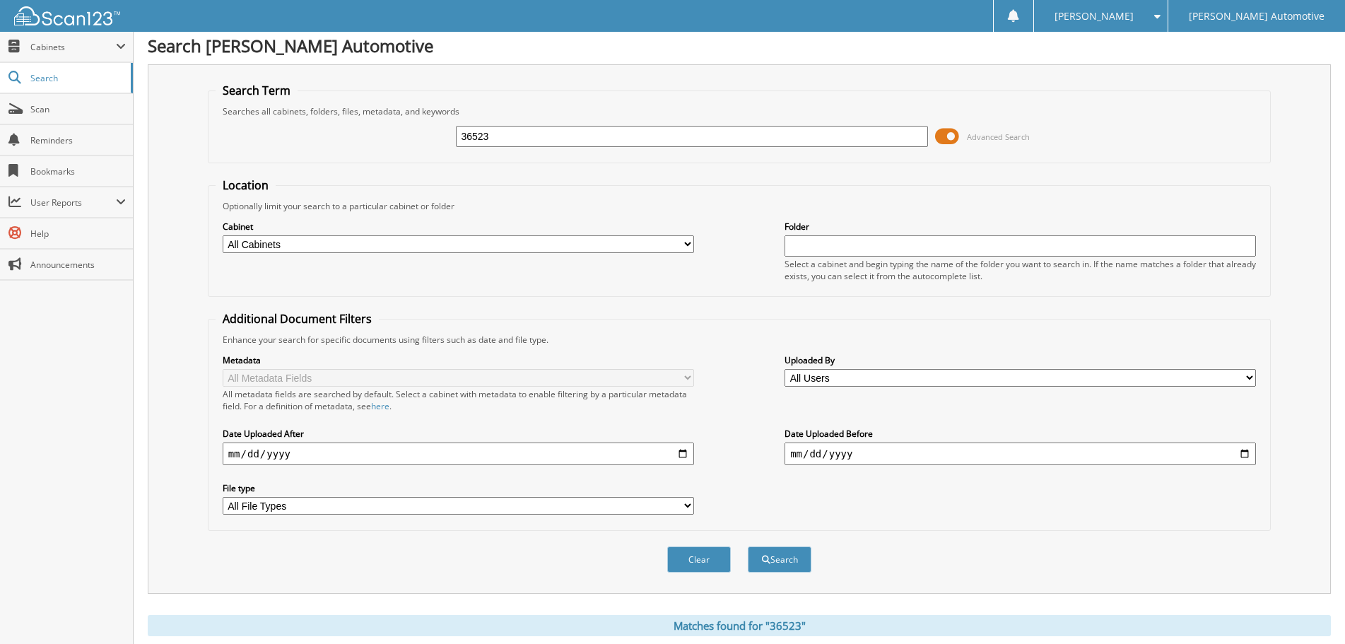
scroll to position [0, 0]
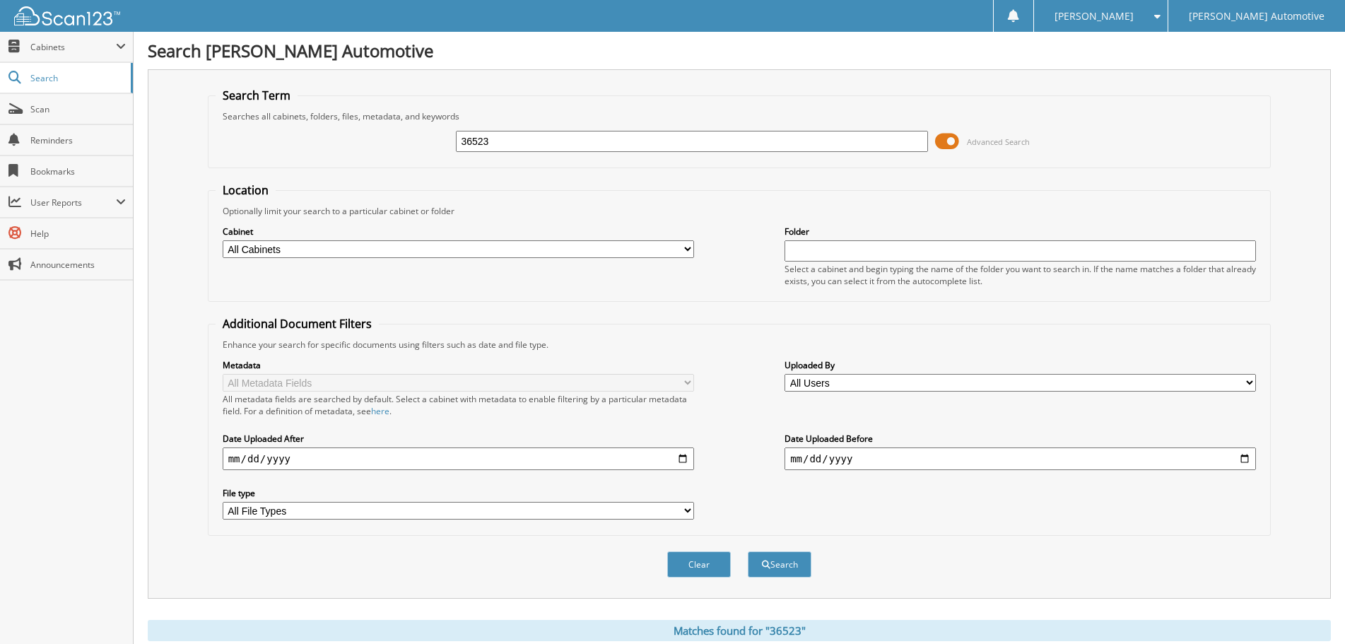
click at [542, 140] on input "36523" at bounding box center [691, 141] width 471 height 21
paste input "55"
type input "36555"
click at [747, 551] on button "Search" at bounding box center [779, 564] width 64 height 26
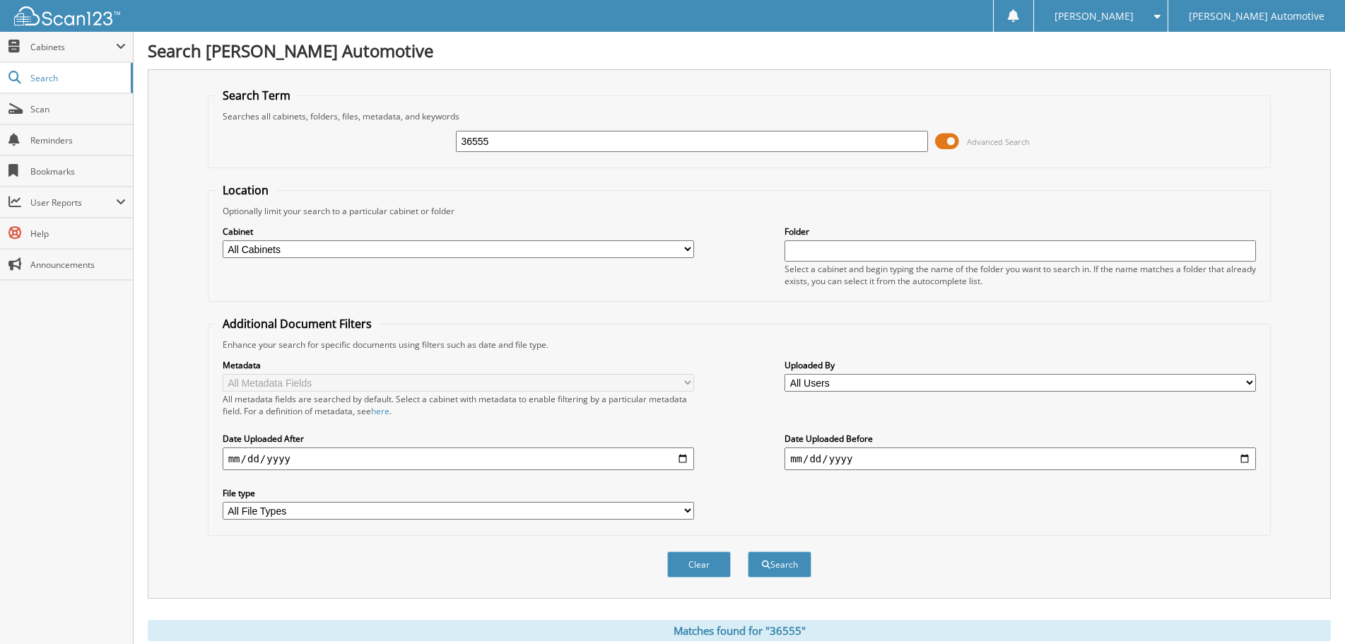
drag, startPoint x: 492, startPoint y: 128, endPoint x: 473, endPoint y: 139, distance: 22.2
click at [475, 138] on div "36555 Advanced Search" at bounding box center [739, 141] width 1048 height 38
drag, startPoint x: 497, startPoint y: 143, endPoint x: 271, endPoint y: 142, distance: 226.1
click at [293, 142] on div "36555 Advanced Search" at bounding box center [739, 141] width 1048 height 38
type input "101267"
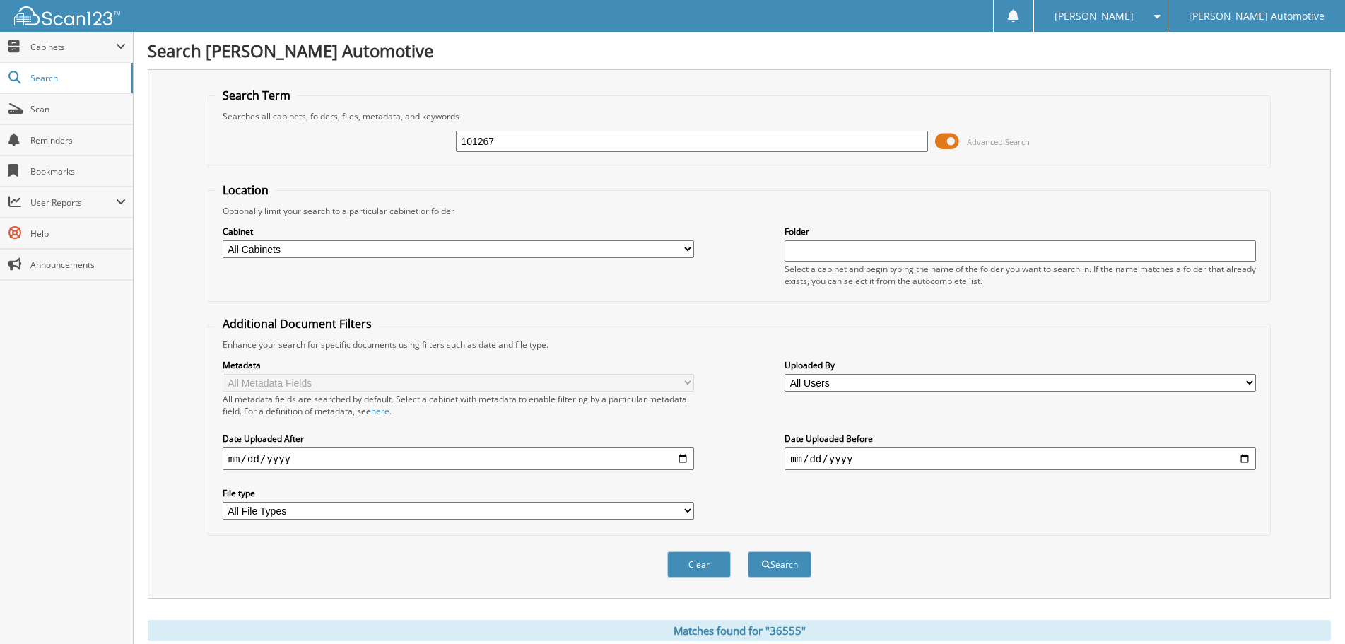
click at [747, 551] on button "Search" at bounding box center [779, 564] width 64 height 26
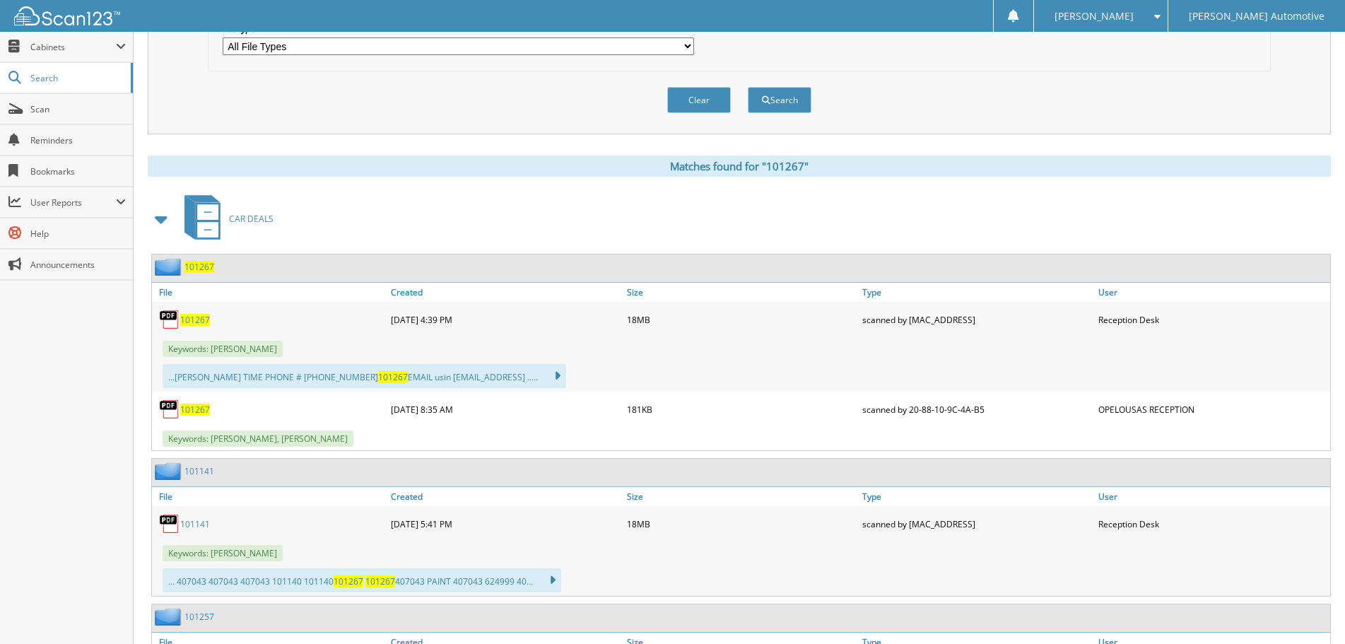
scroll to position [495, 0]
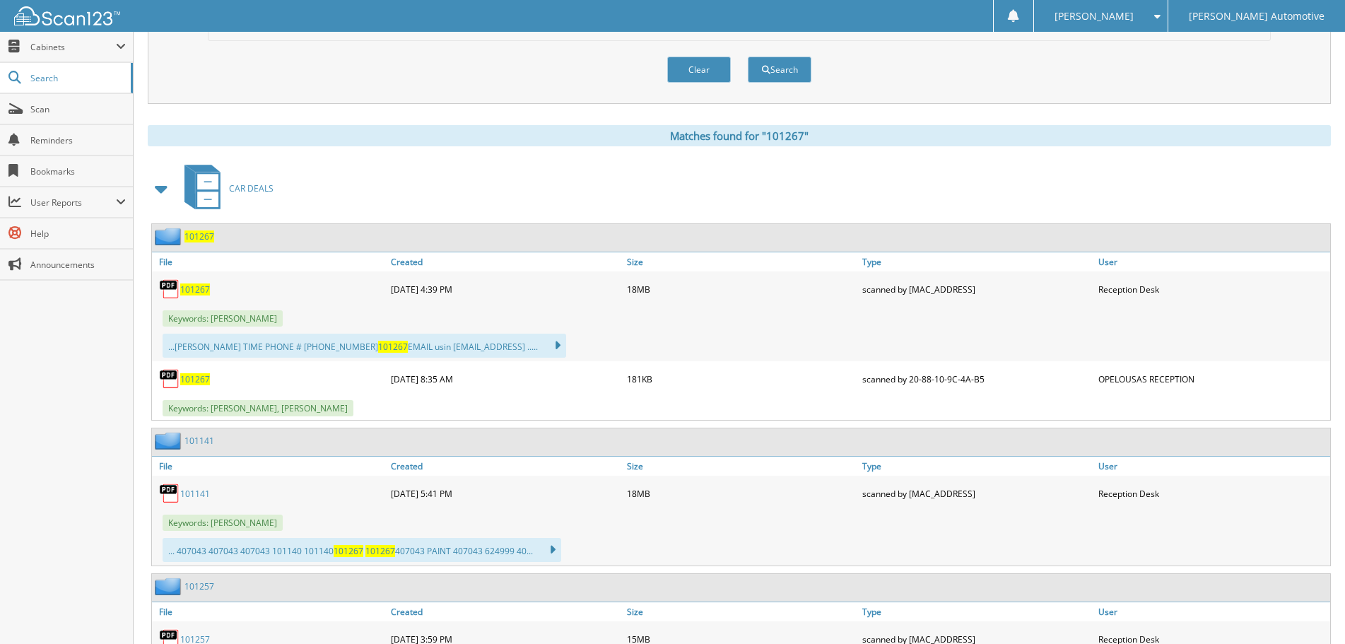
click at [197, 289] on span "101267" at bounding box center [195, 289] width 30 height 12
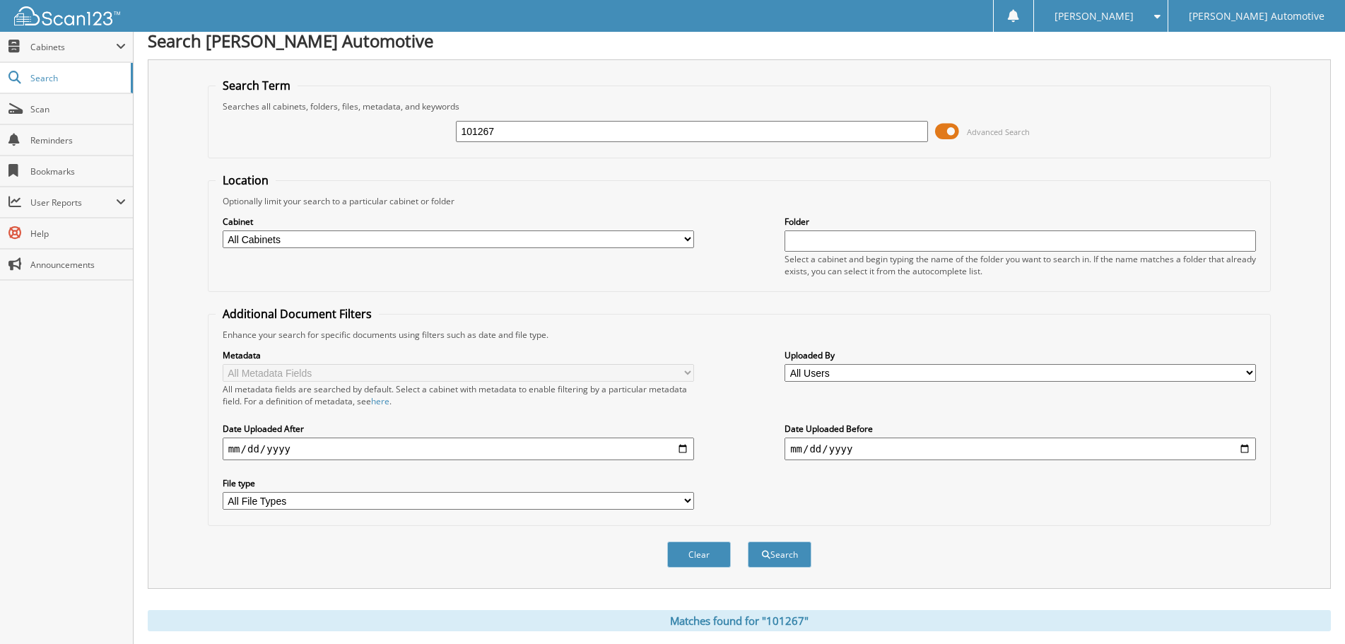
scroll to position [0, 0]
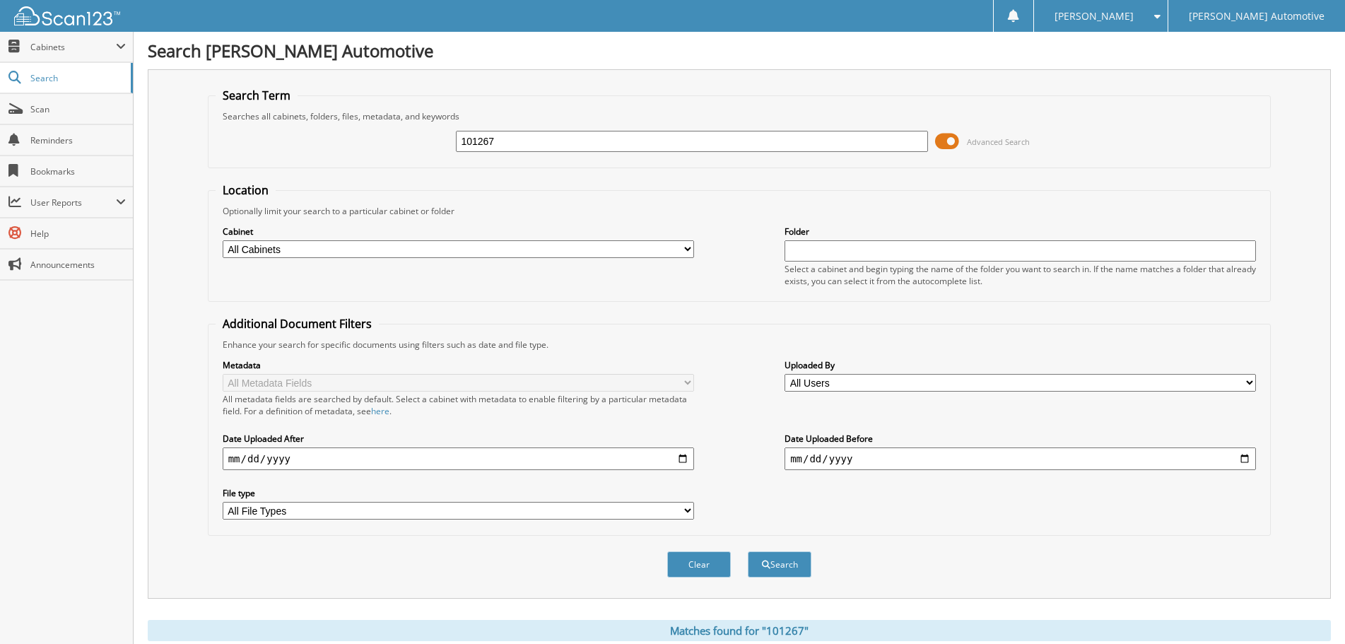
click at [486, 144] on input "101267" at bounding box center [691, 141] width 471 height 21
type input "101287"
click at [747, 551] on button "Search" at bounding box center [779, 564] width 64 height 26
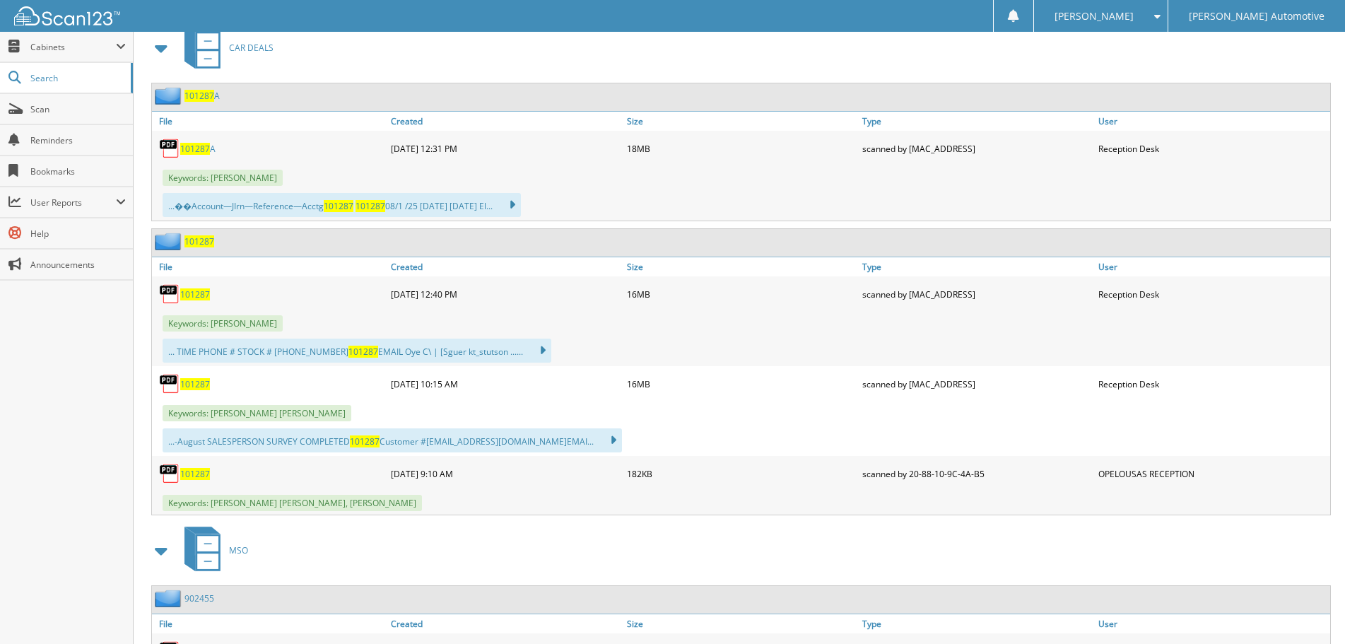
scroll to position [636, 0]
click at [200, 297] on span "101287" at bounding box center [195, 294] width 30 height 12
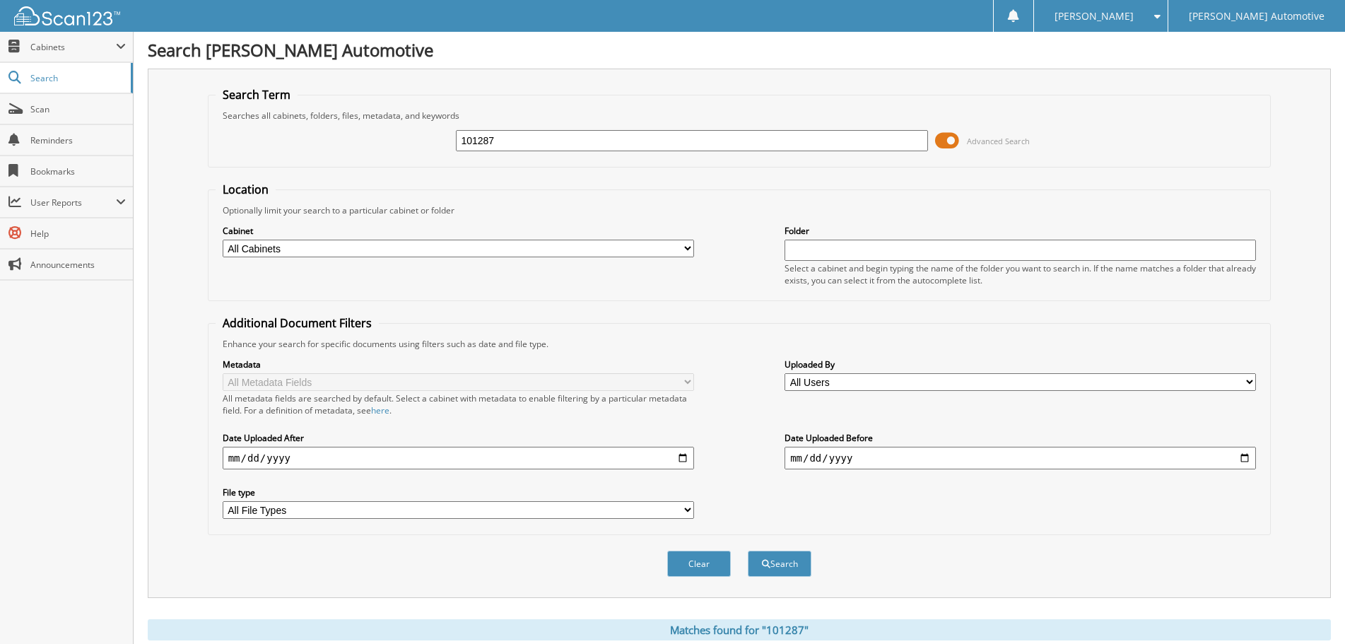
scroll to position [0, 0]
click at [504, 137] on input "101287" at bounding box center [691, 141] width 471 height 21
paste input "PAU408795"
type input "PAU408795"
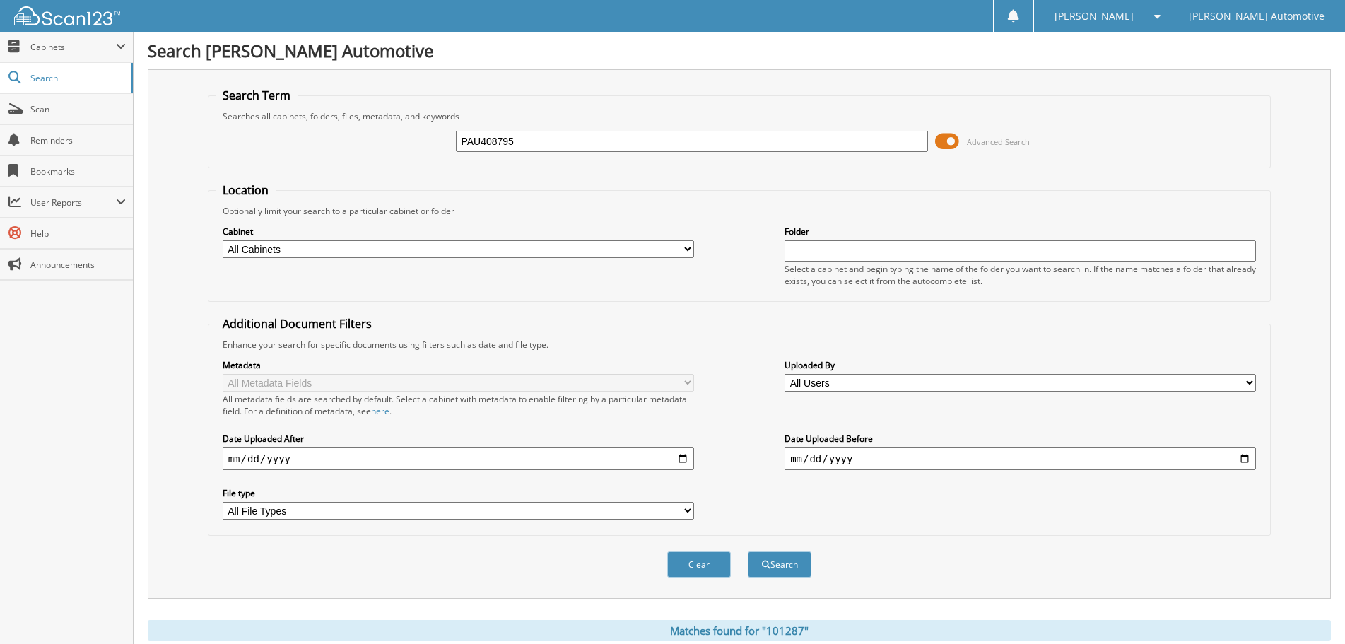
click at [747, 551] on button "Search" at bounding box center [779, 564] width 64 height 26
click at [535, 143] on input "PAU408795" at bounding box center [691, 141] width 471 height 21
click at [536, 143] on input "PAU408795" at bounding box center [691, 141] width 471 height 21
paste input "3655"
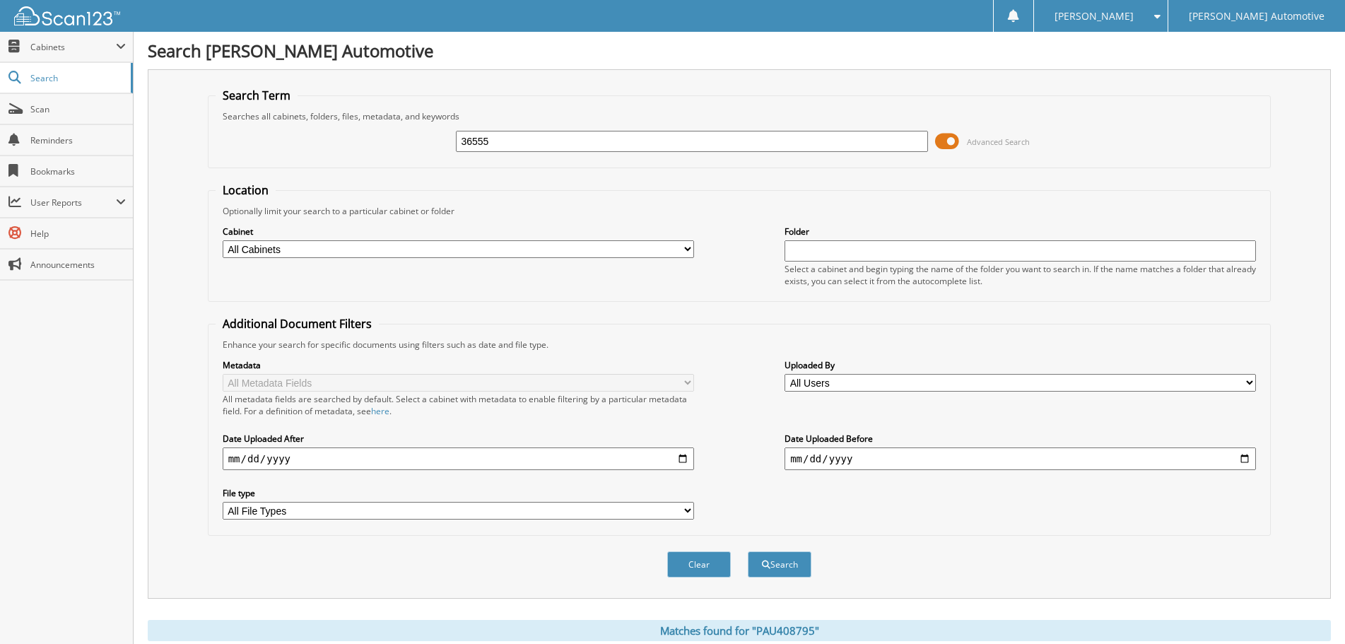
type input "36555"
click at [747, 551] on button "Search" at bounding box center [779, 564] width 64 height 26
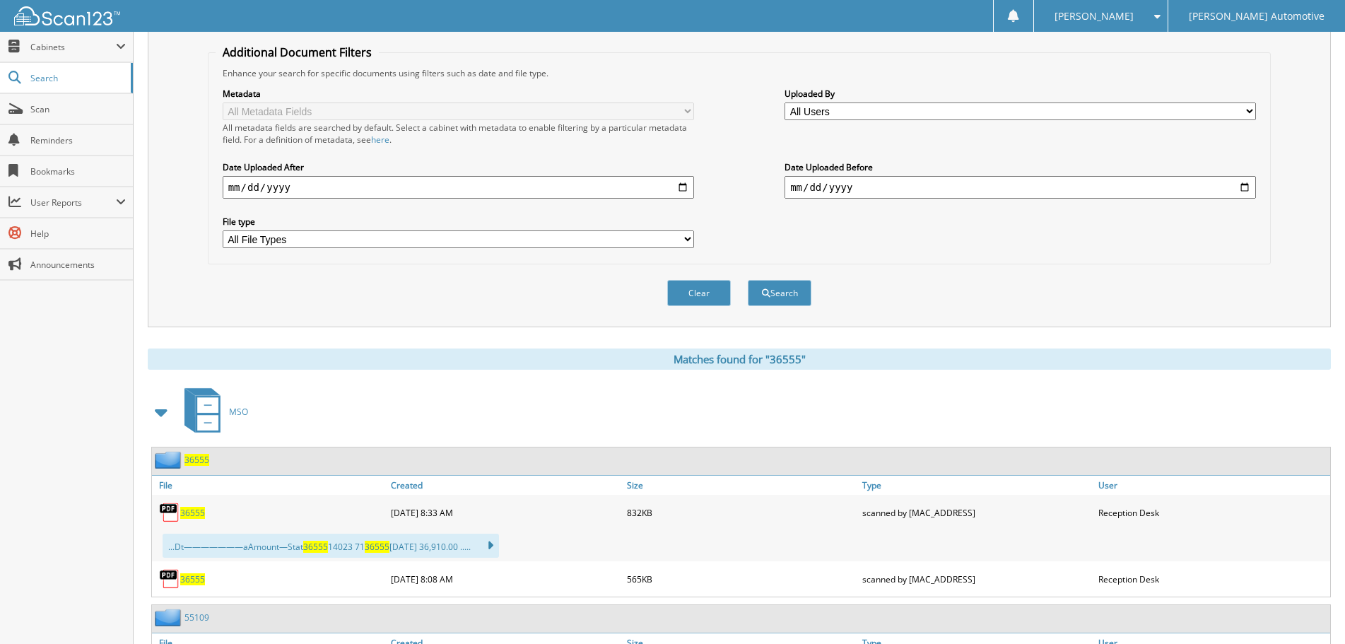
scroll to position [283, 0]
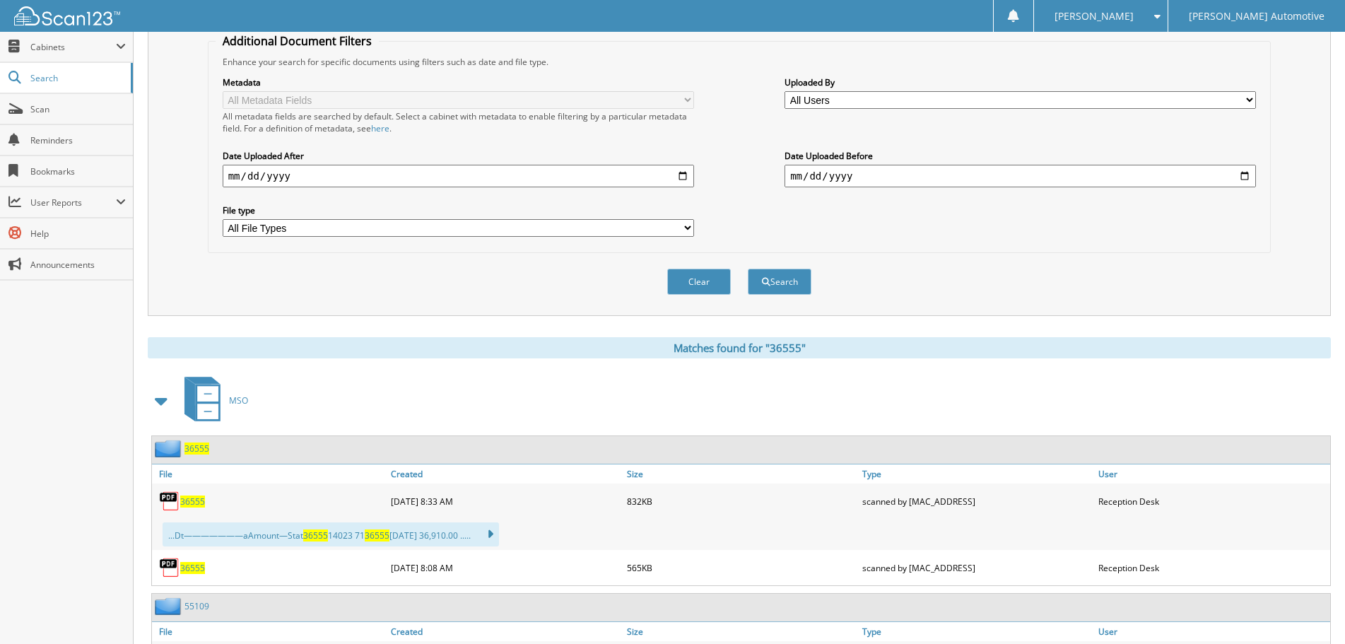
click at [160, 403] on span at bounding box center [162, 400] width 20 height 25
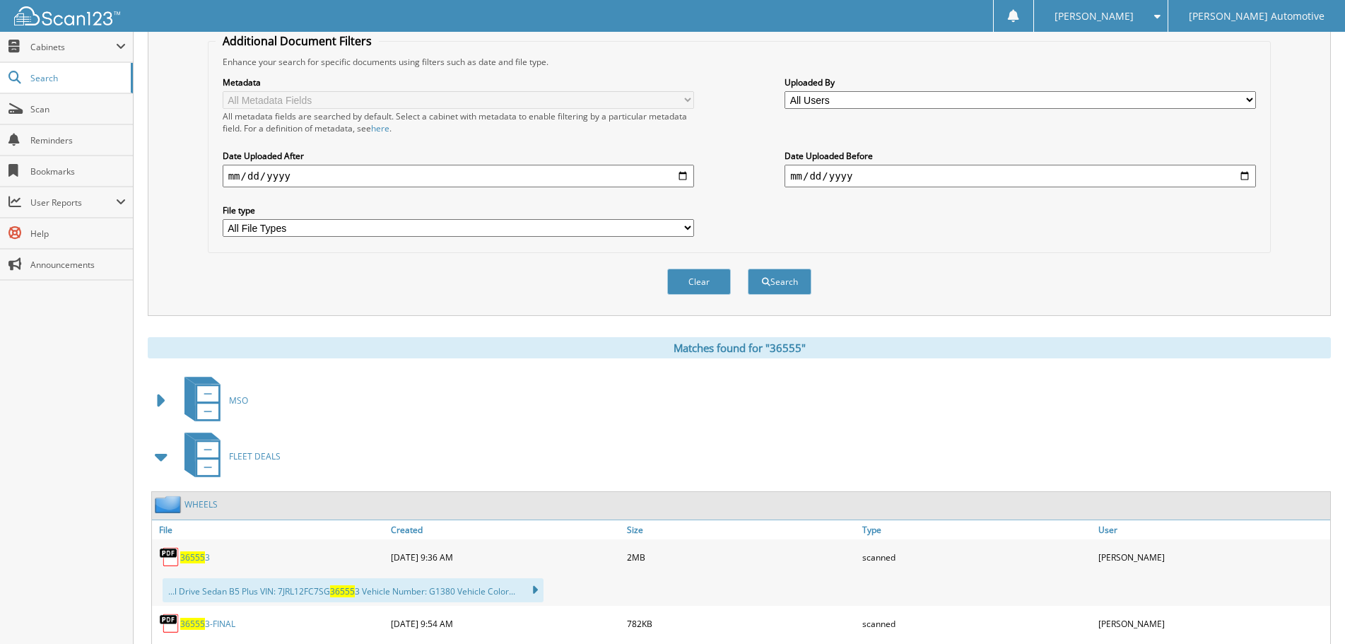
click at [155, 456] on span at bounding box center [162, 456] width 20 height 25
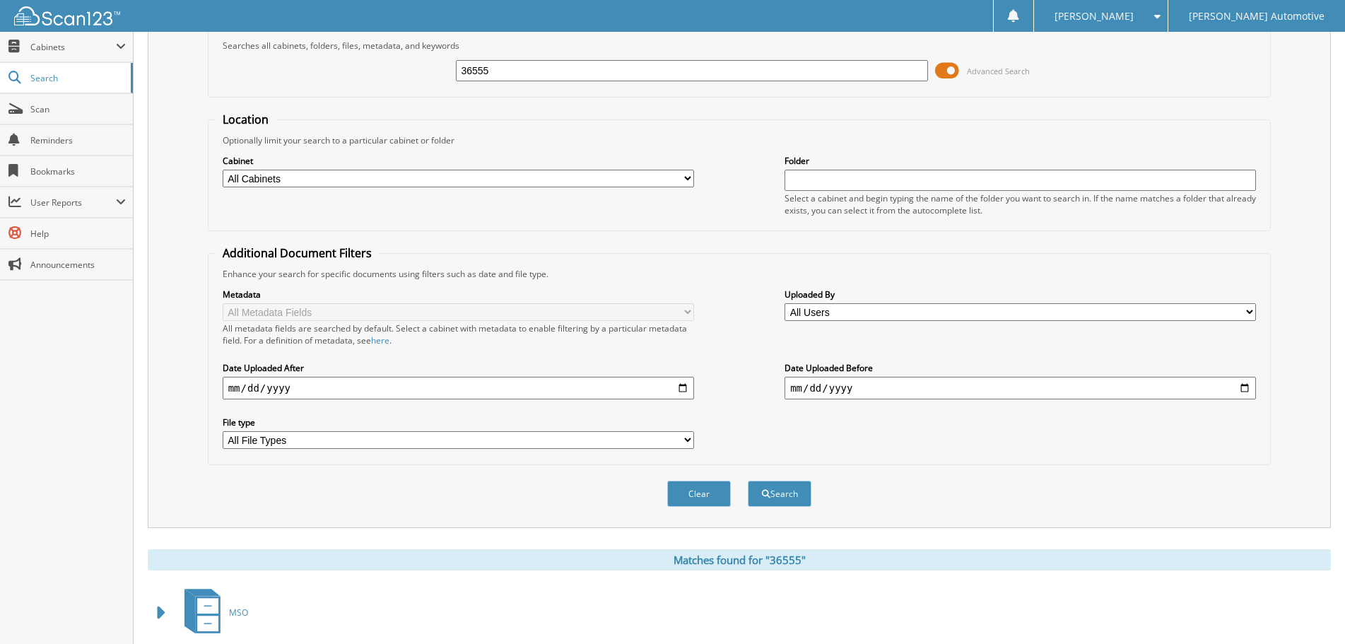
scroll to position [0, 0]
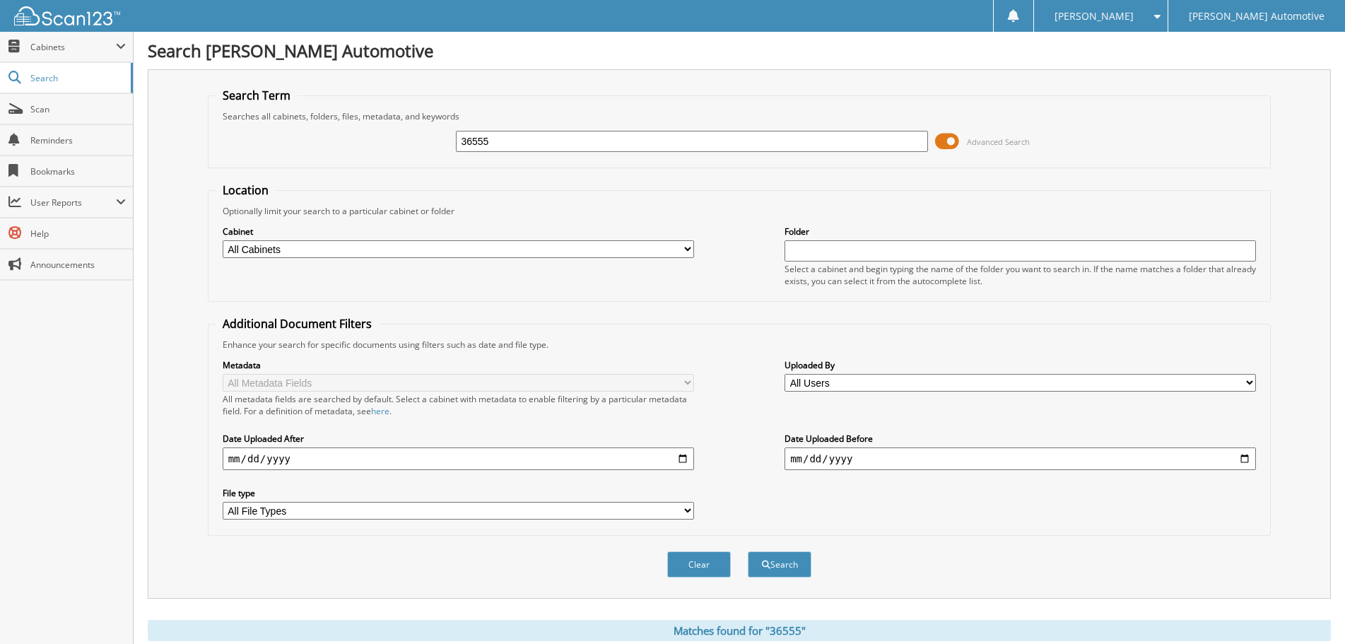
click at [562, 140] on input "36555" at bounding box center [691, 141] width 471 height 21
paste input "79"
type input "36579"
click at [747, 551] on button "Search" at bounding box center [779, 564] width 64 height 26
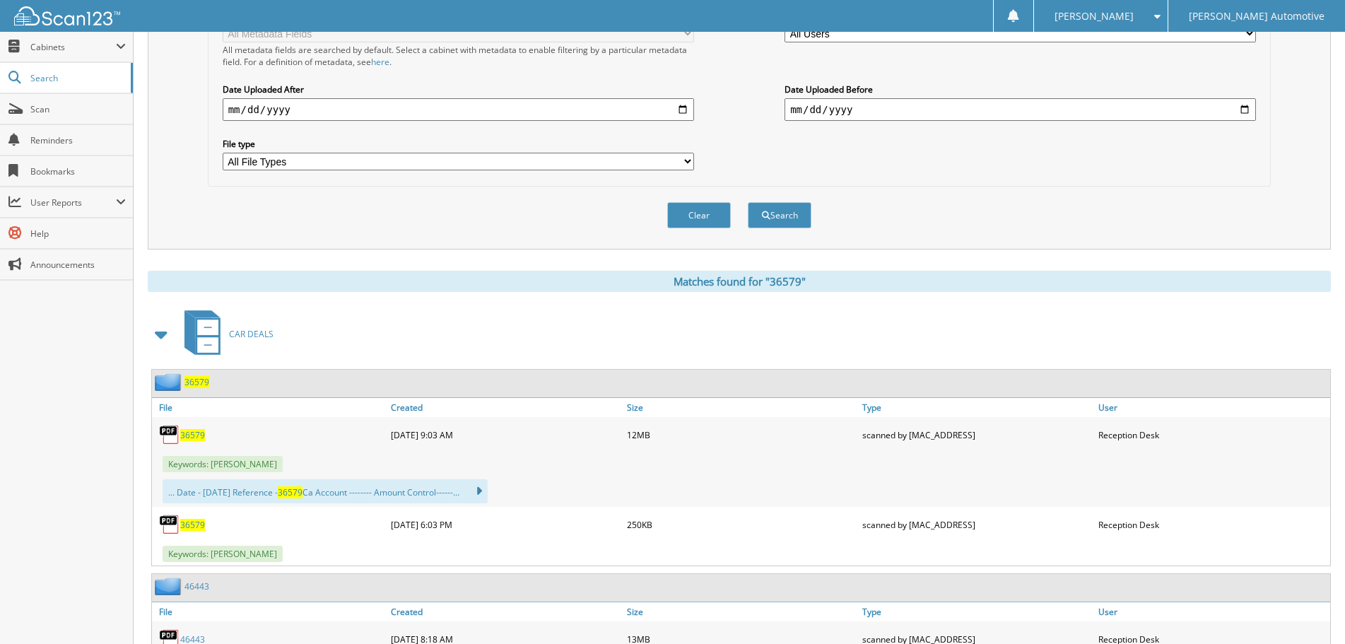
scroll to position [353, 0]
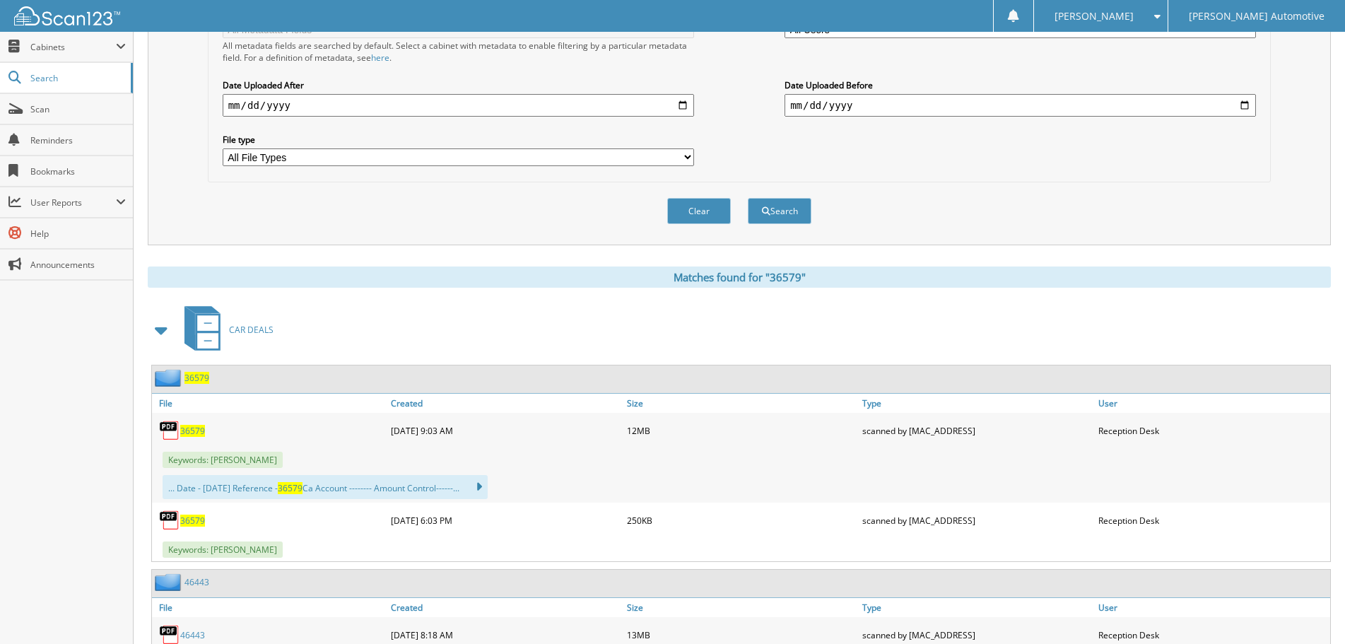
click at [160, 329] on span at bounding box center [162, 329] width 20 height 25
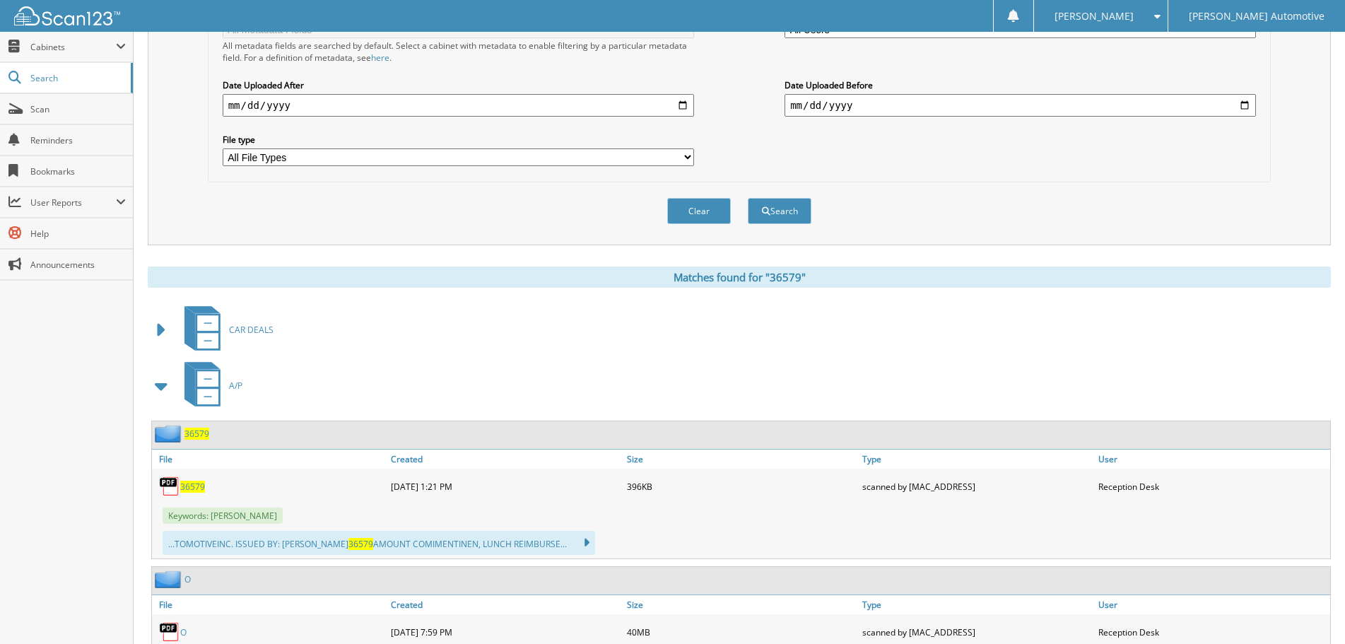
click at [171, 385] on span at bounding box center [162, 385] width 20 height 25
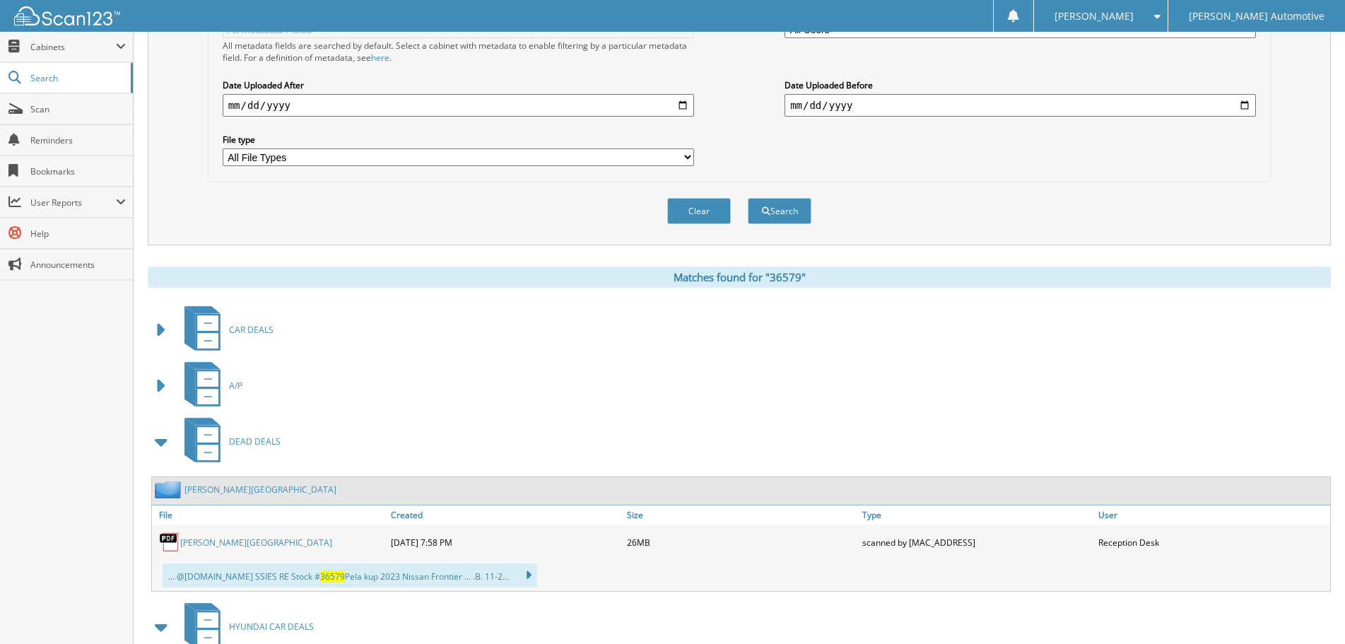
click at [157, 445] on span at bounding box center [162, 441] width 20 height 25
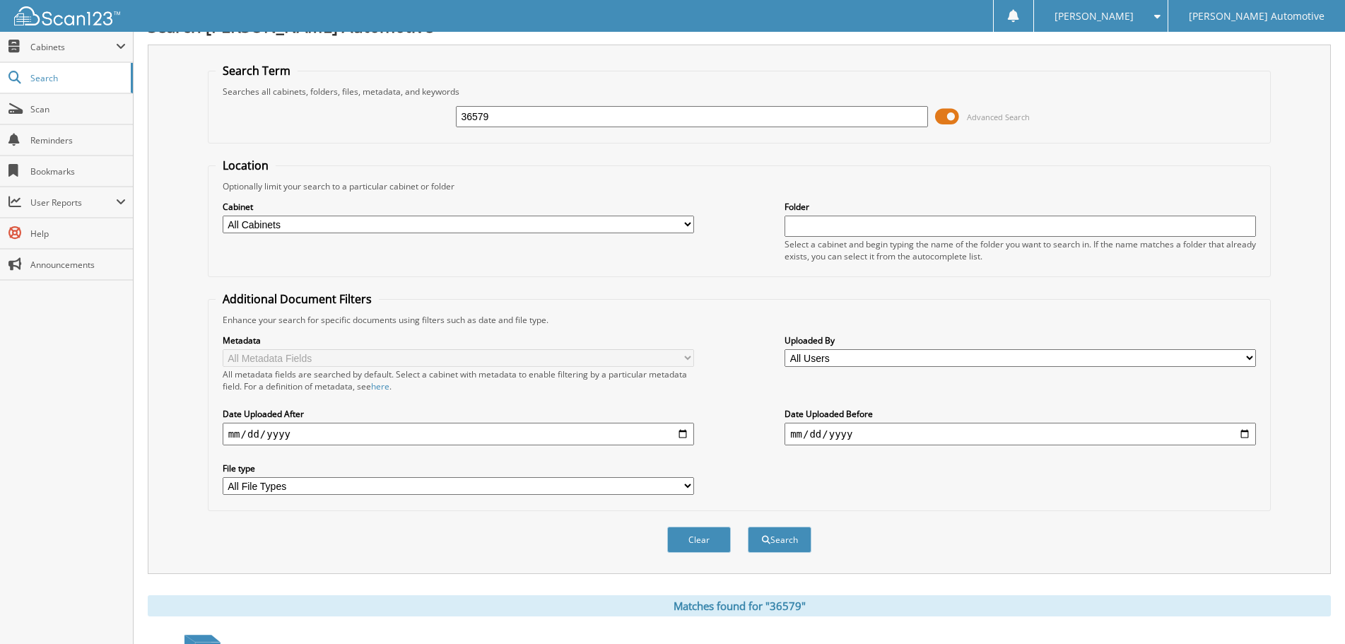
scroll to position [0, 0]
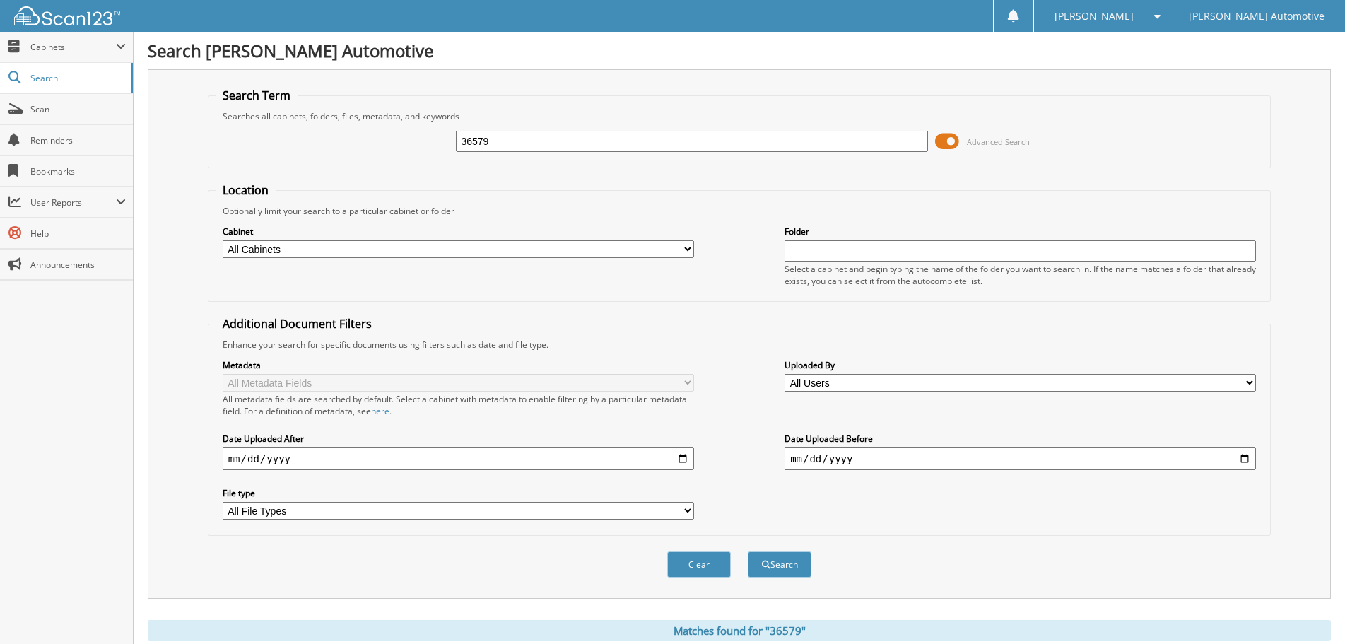
click at [512, 141] on input "36579" at bounding box center [691, 141] width 471 height 21
paste input "WIL264351"
type input "WIL264351"
click at [747, 551] on button "Search" at bounding box center [779, 564] width 64 height 26
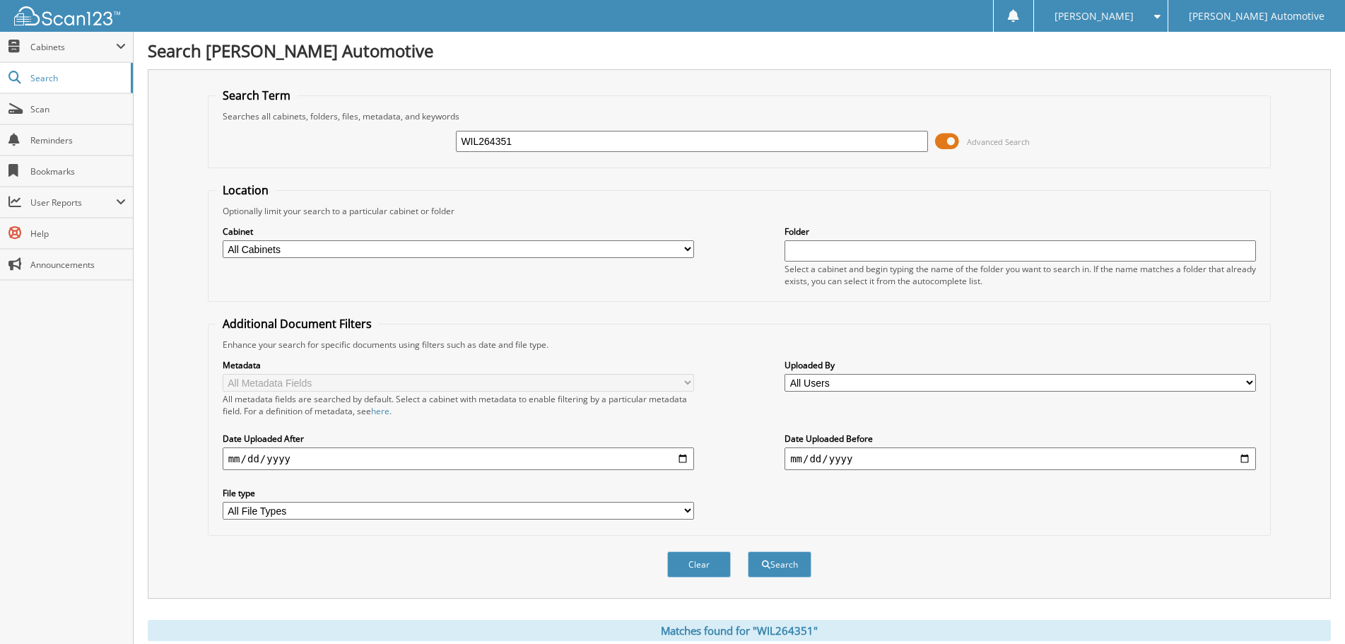
click at [567, 142] on input "WIL264351" at bounding box center [691, 141] width 471 height 21
click at [567, 143] on input "WIL264351" at bounding box center [691, 141] width 471 height 21
paste input "36596"
click at [747, 551] on button "Search" at bounding box center [779, 564] width 64 height 26
type input "36596."
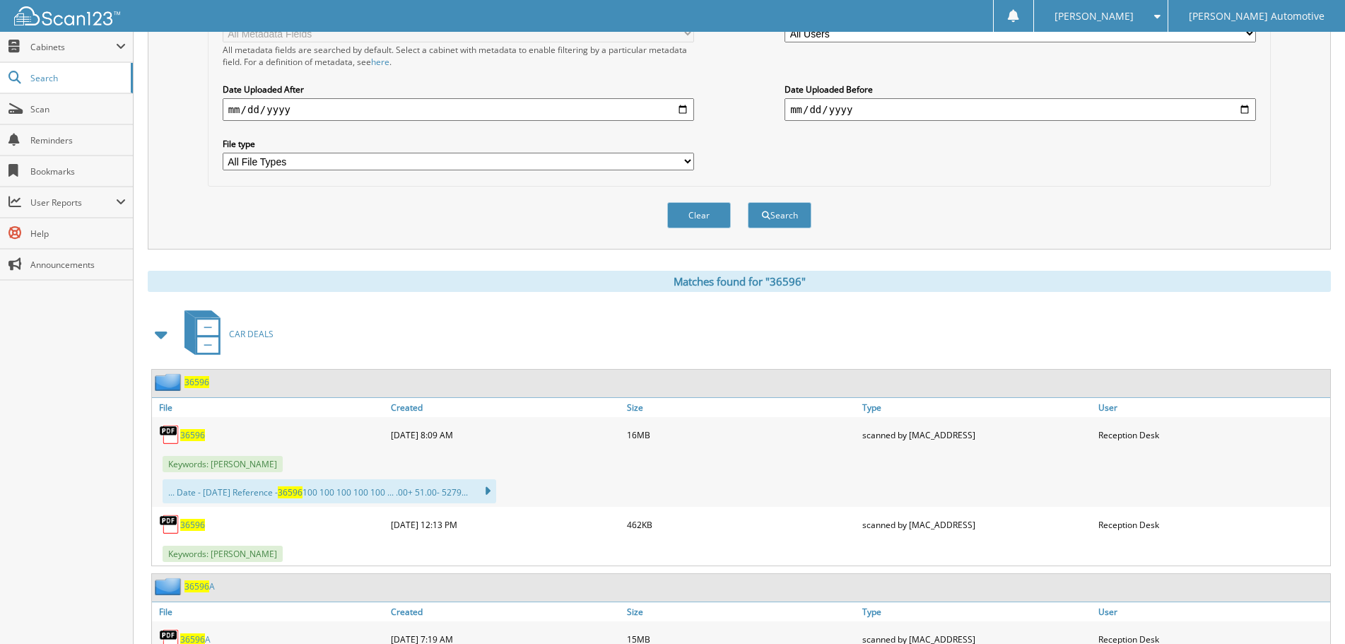
scroll to position [353, 0]
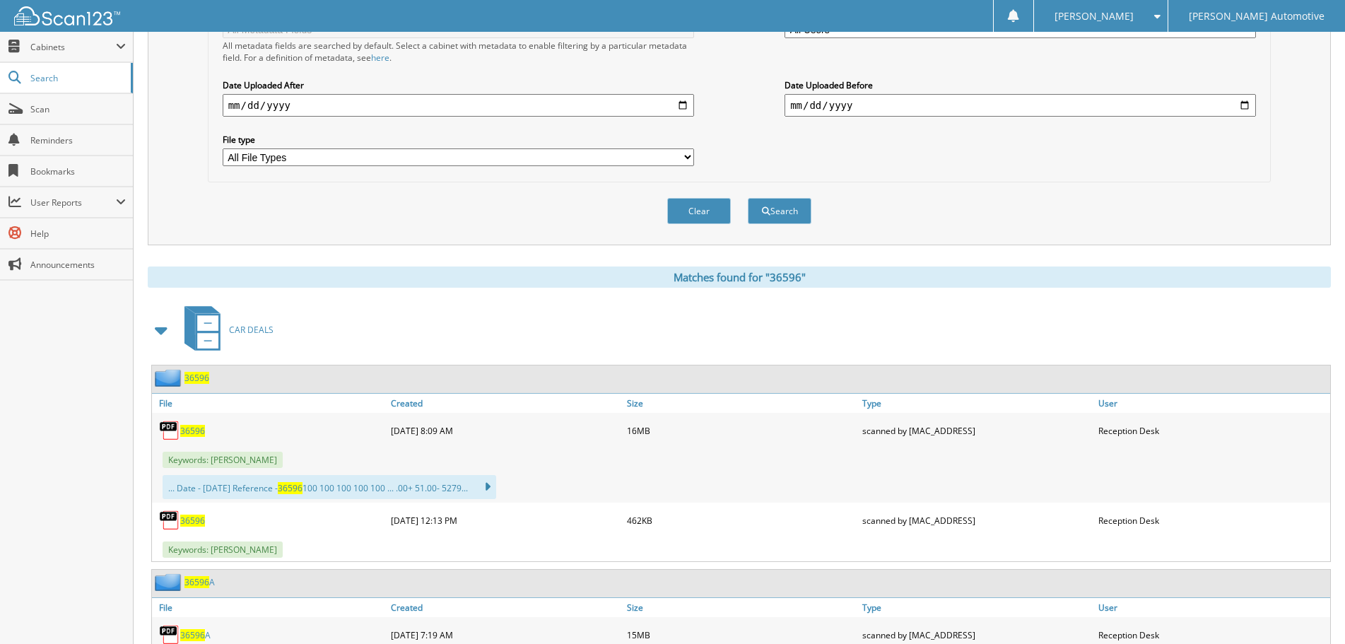
click at [160, 334] on span at bounding box center [162, 329] width 20 height 25
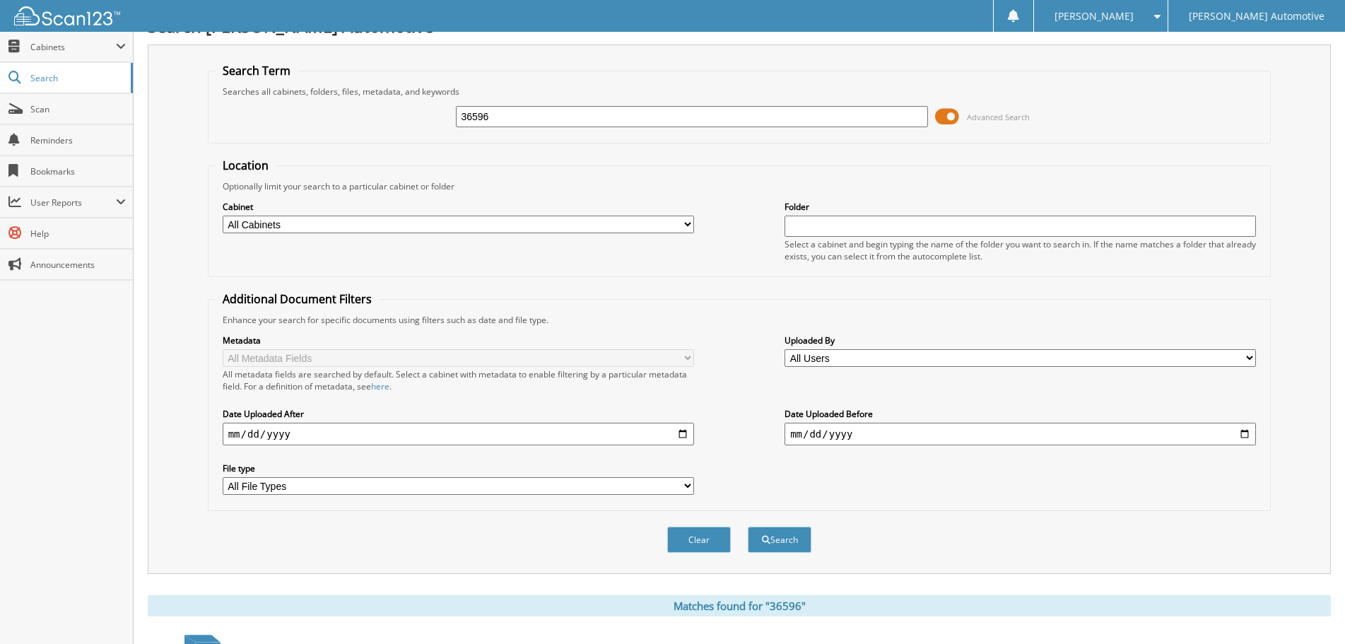
scroll to position [0, 0]
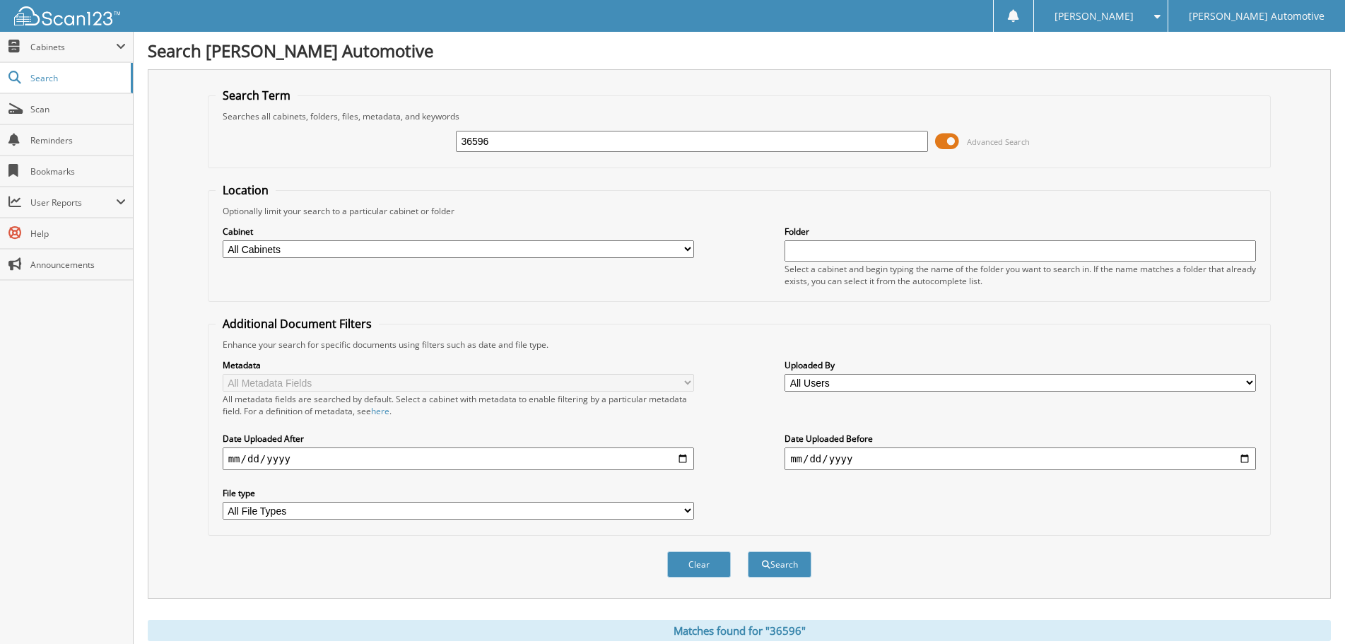
click at [496, 138] on input "36596" at bounding box center [691, 141] width 471 height 21
paste input "4030"
type input "34030"
click at [747, 551] on button "Search" at bounding box center [779, 564] width 64 height 26
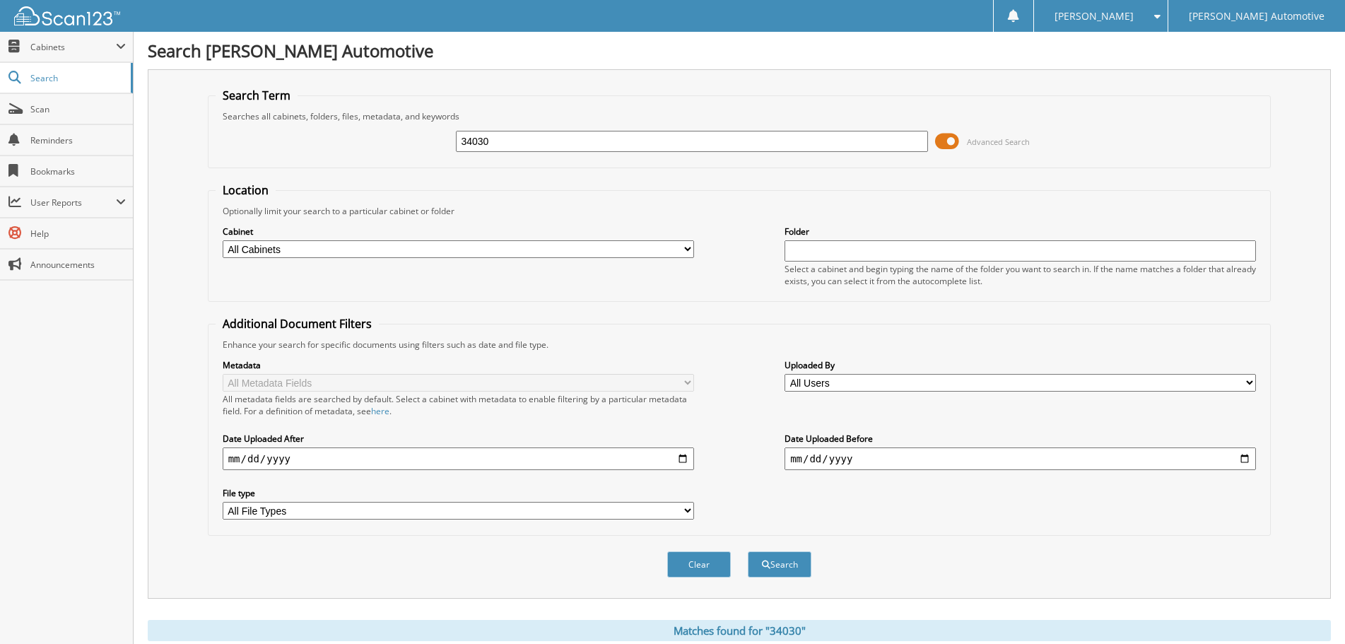
click at [519, 136] on input "34030" at bounding box center [691, 141] width 471 height 21
paste input "6565"
type input "36565"
click at [747, 551] on button "Search" at bounding box center [779, 564] width 64 height 26
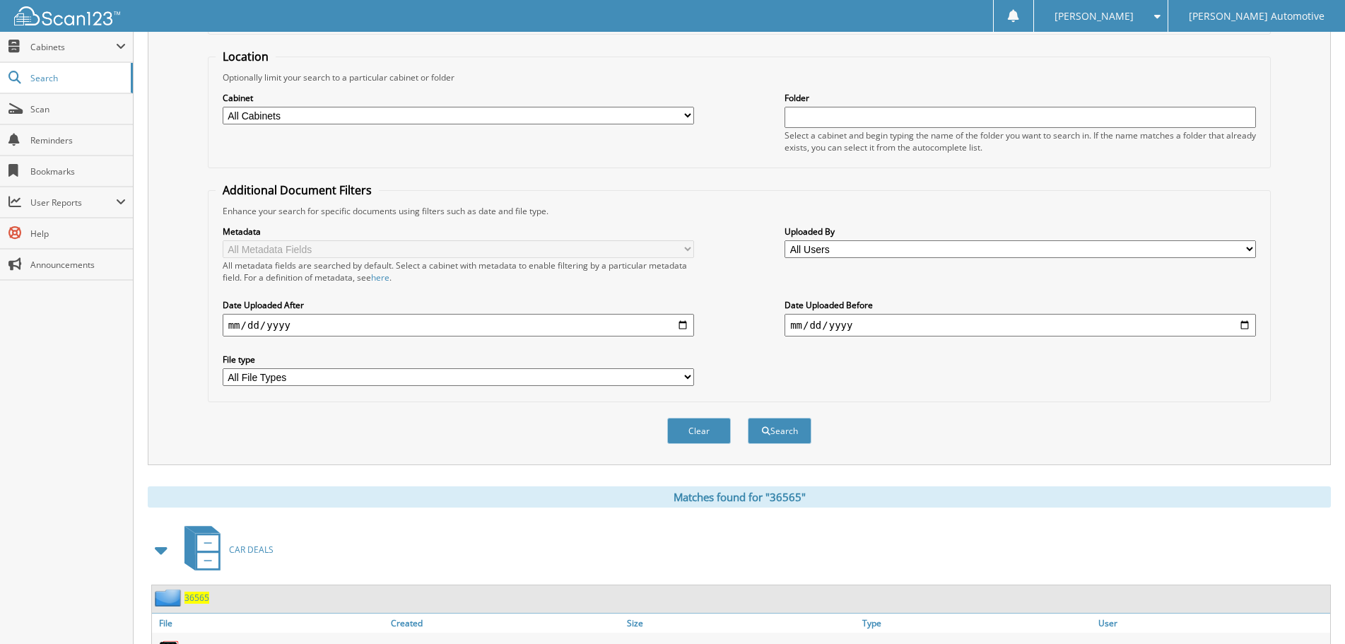
scroll to position [353, 0]
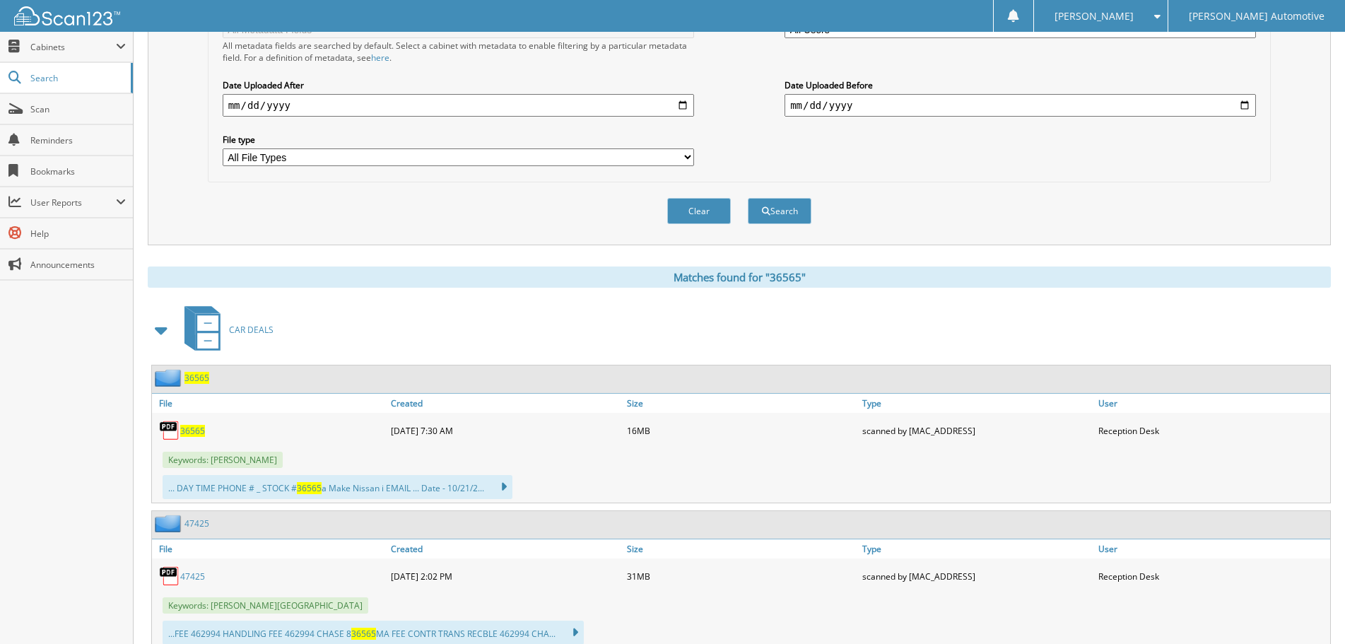
click at [167, 330] on span at bounding box center [162, 329] width 20 height 25
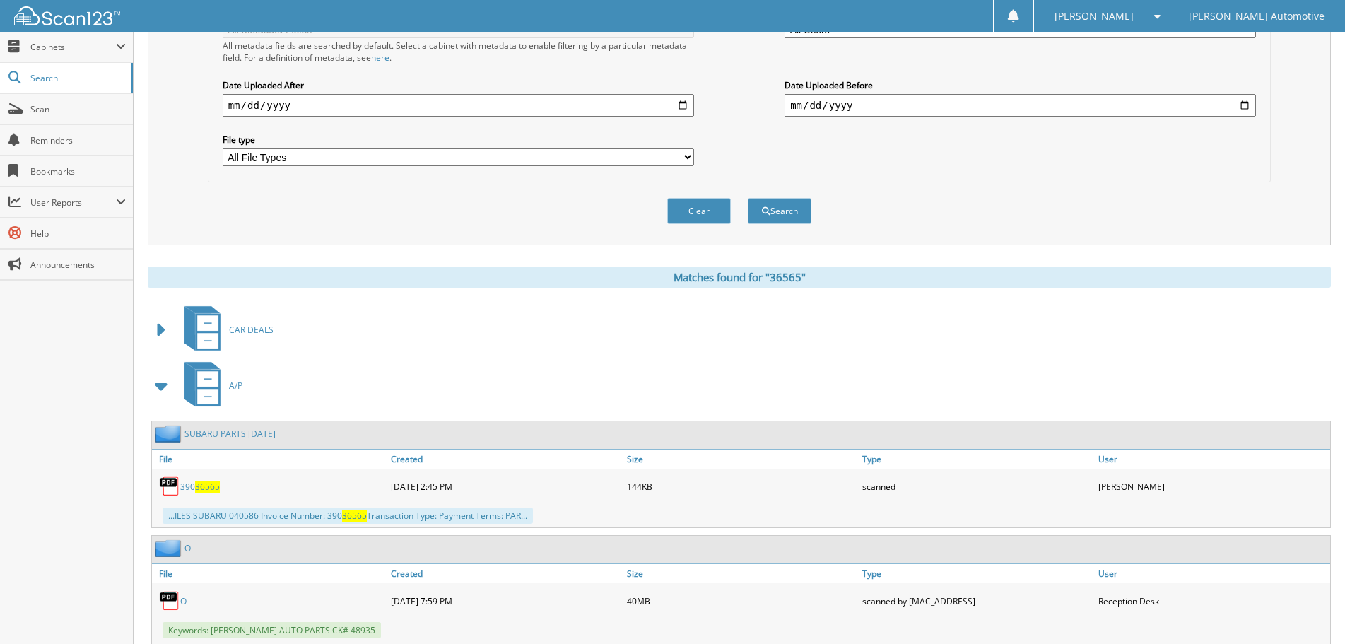
click at [169, 382] on span at bounding box center [162, 385] width 20 height 25
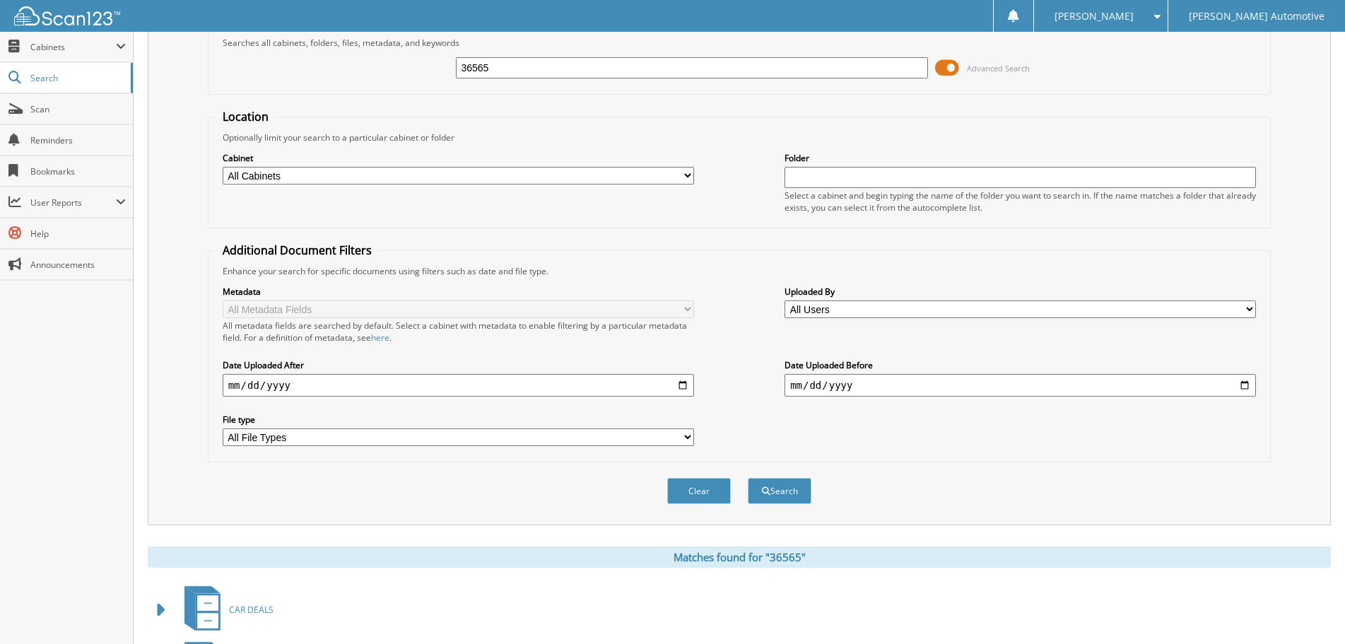
scroll to position [0, 0]
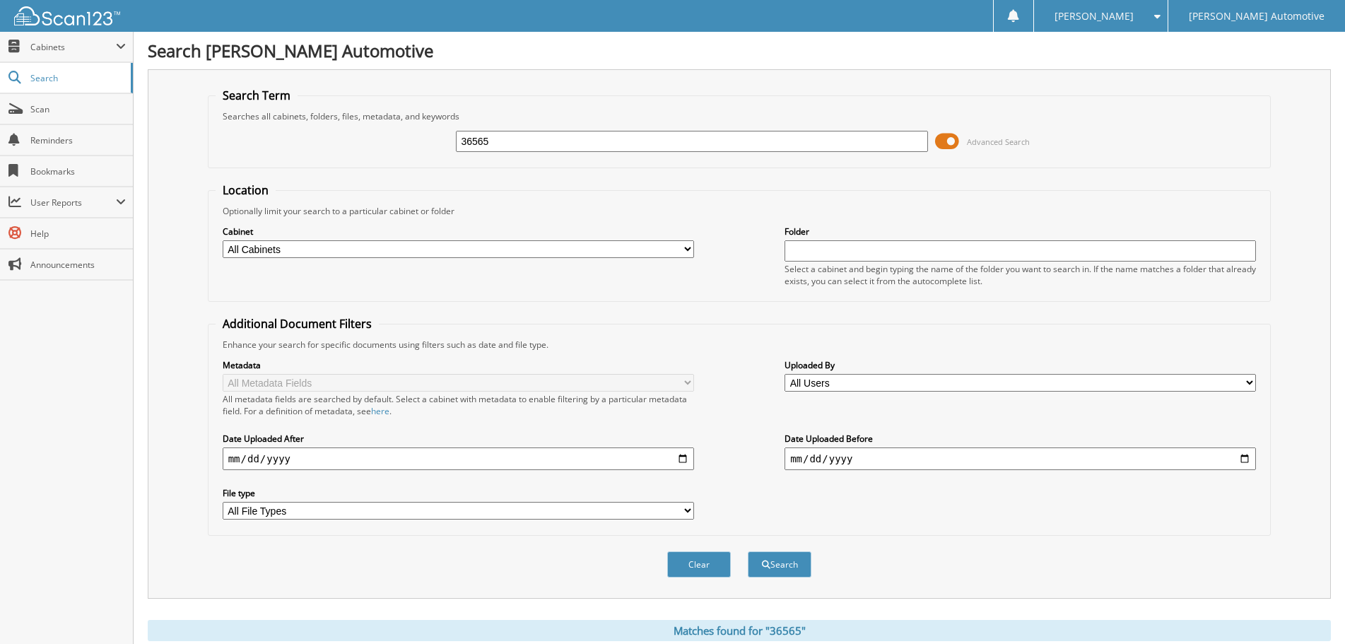
drag, startPoint x: 552, startPoint y: 140, endPoint x: 369, endPoint y: 154, distance: 183.5
click at [369, 154] on div "36565 Advanced Search" at bounding box center [739, 141] width 1048 height 38
paste input "74"
type input "36574"
click at [747, 551] on button "Search" at bounding box center [779, 564] width 64 height 26
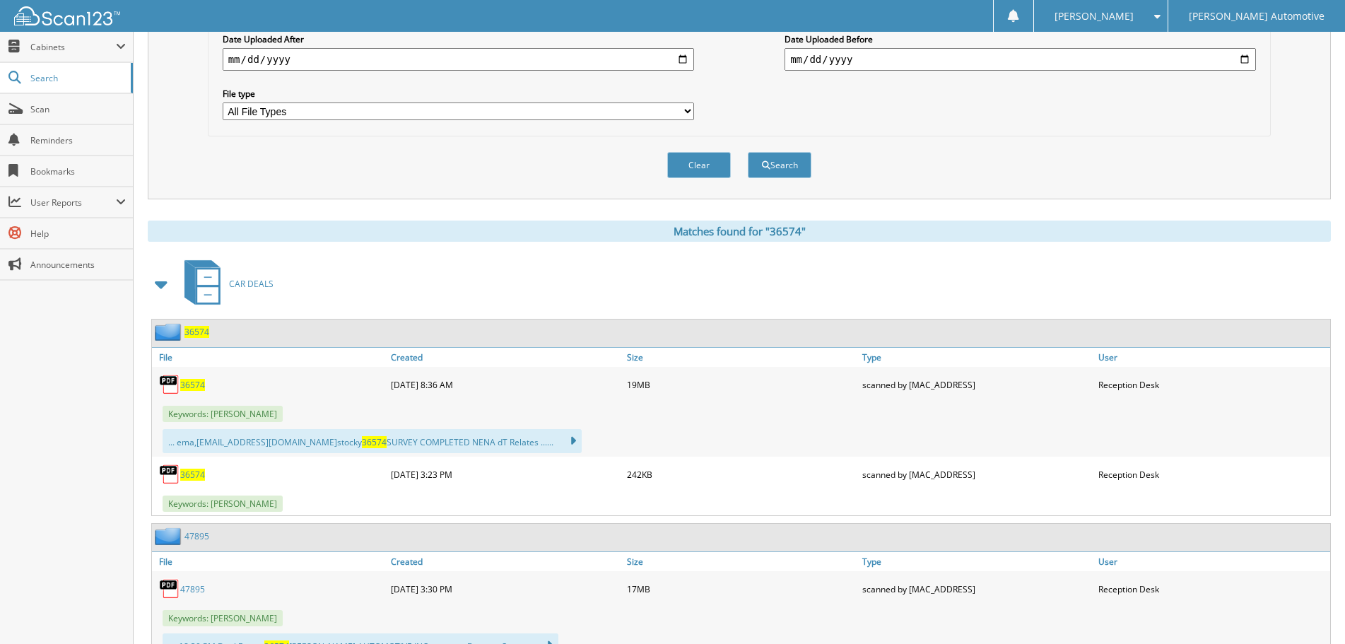
scroll to position [424, 0]
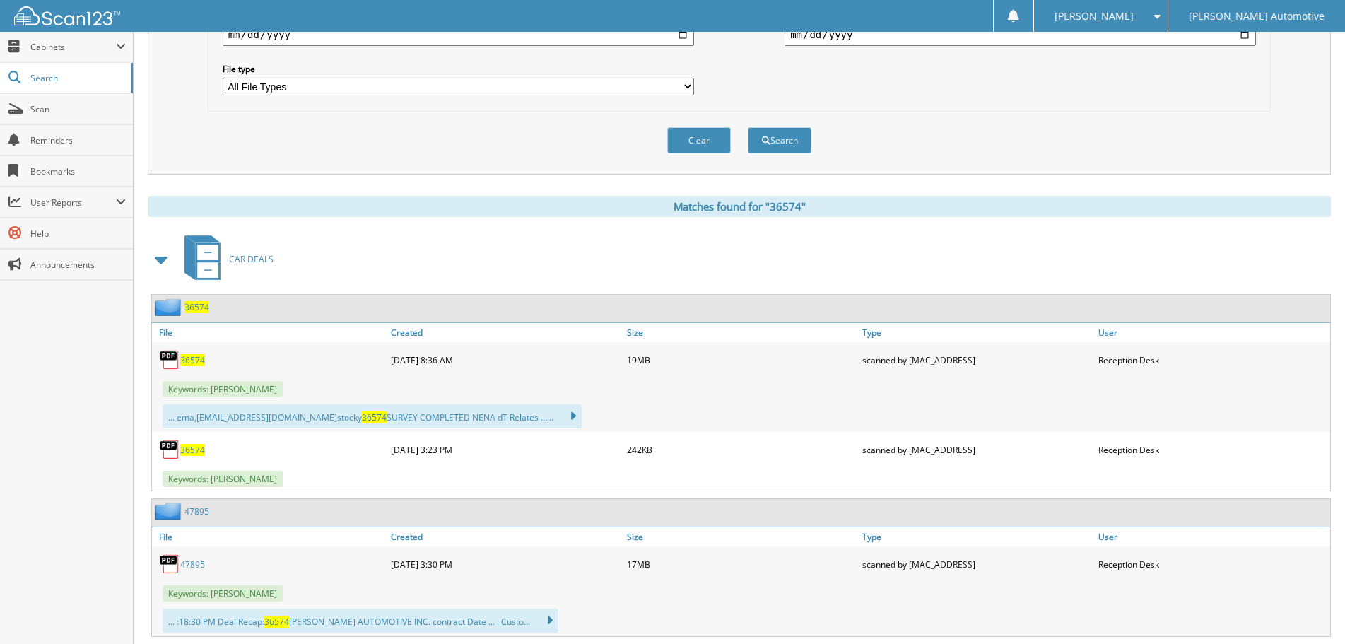
click at [167, 264] on span at bounding box center [162, 259] width 20 height 25
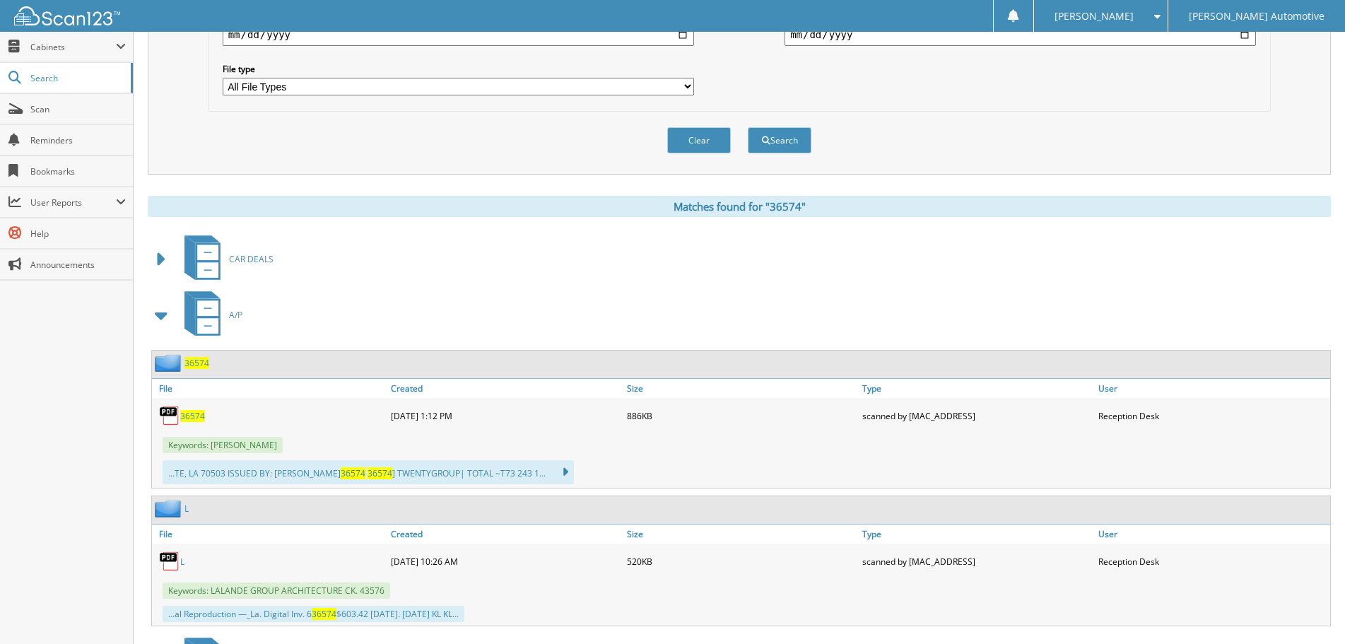
click at [165, 317] on span at bounding box center [162, 314] width 20 height 25
